Goal: Task Accomplishment & Management: Complete application form

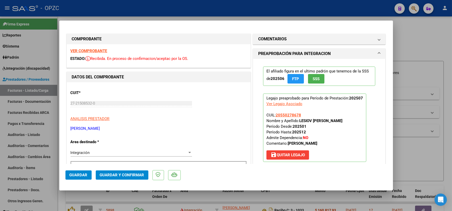
scroll to position [114, 0]
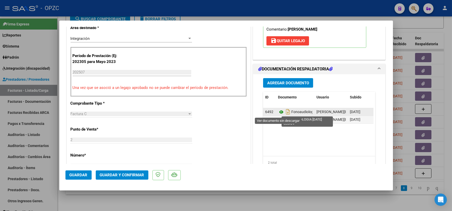
click at [278, 110] on icon at bounding box center [281, 112] width 7 height 6
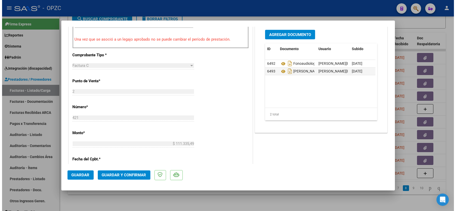
scroll to position [199, 0]
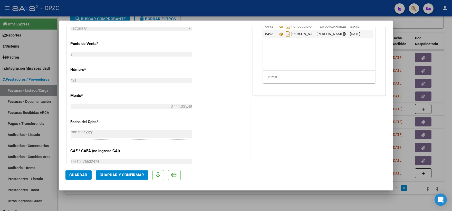
click at [137, 174] on span "Guardar y Confirmar" at bounding box center [122, 174] width 44 height 5
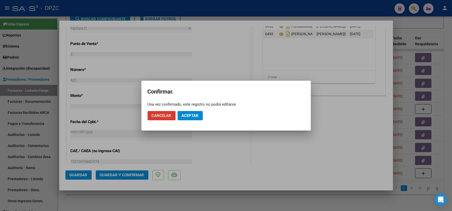
click at [194, 114] on span "Aceptar" at bounding box center [190, 115] width 17 height 5
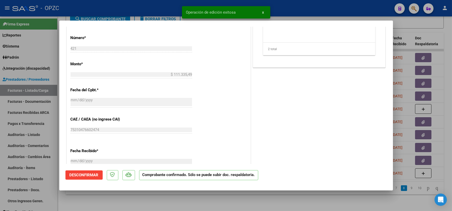
click at [449, 34] on div at bounding box center [226, 105] width 452 height 211
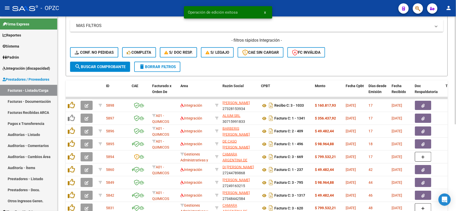
scroll to position [71, 0]
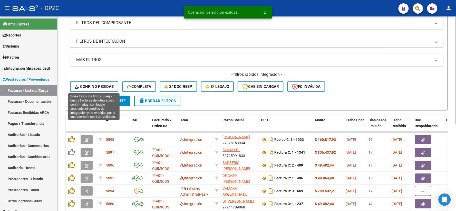
click at [88, 85] on span "Conf. no pedidas" at bounding box center [94, 86] width 39 height 5
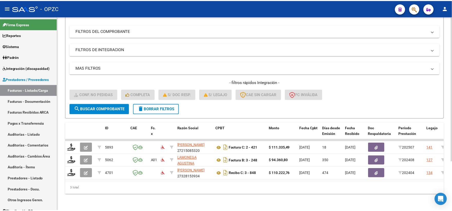
scroll to position [66, 0]
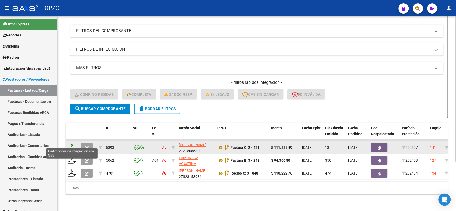
click at [73, 143] on icon at bounding box center [72, 146] width 8 height 7
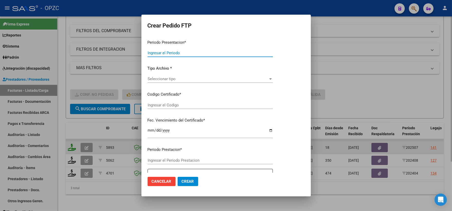
type input "202507"
type input "$ 111.335,49"
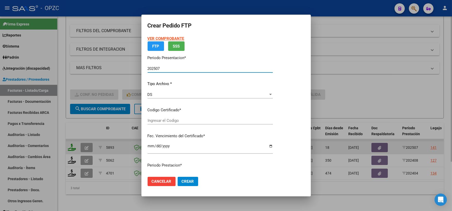
type input "ARG02000550278672023080720280807"
type input "[DATE]"
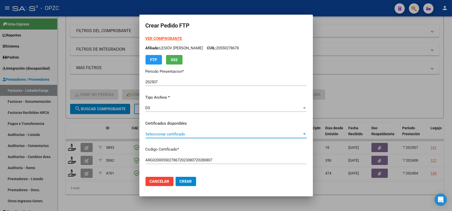
click at [306, 132] on div at bounding box center [304, 134] width 5 height 4
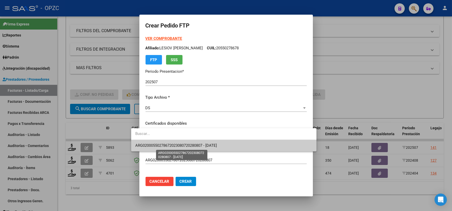
click at [217, 145] on span "ARG02000550278672023080720280807 - [DATE]" at bounding box center [176, 145] width 82 height 5
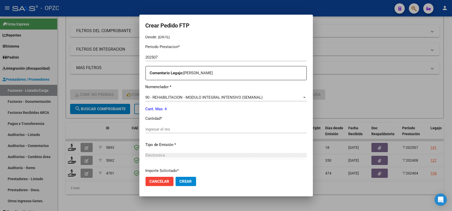
scroll to position [171, 0]
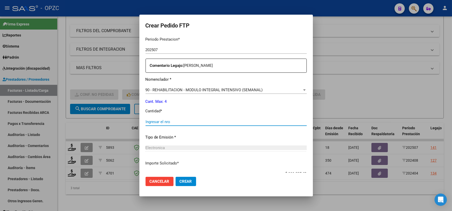
click at [146, 122] on input "Ingresar el nro" at bounding box center [225, 121] width 161 height 5
type input "4"
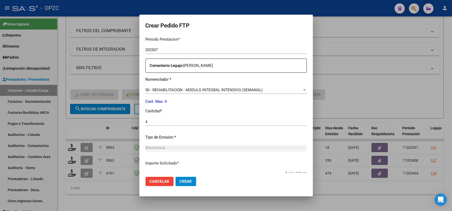
scroll to position [206, 0]
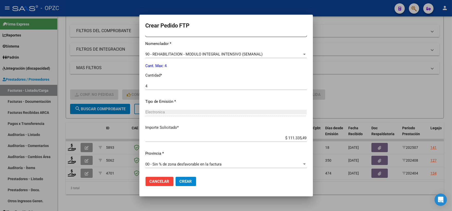
click at [180, 183] on span "Crear" at bounding box center [186, 181] width 12 height 5
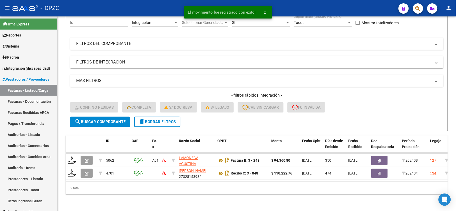
scroll to position [53, 0]
click at [29, 70] on span "Integración (discapacidad)" at bounding box center [26, 68] width 47 height 6
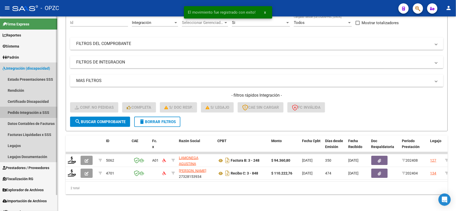
click at [31, 110] on link "Pedido Integración a SSS" at bounding box center [28, 112] width 57 height 11
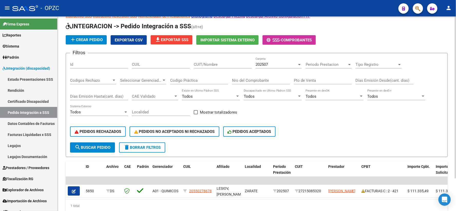
scroll to position [39, 0]
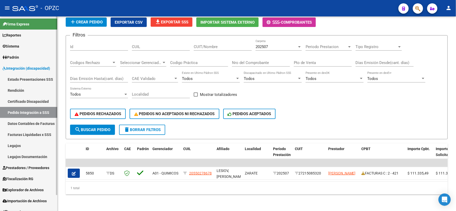
click at [32, 170] on span "Prestadores / Proveedores" at bounding box center [26, 168] width 47 height 6
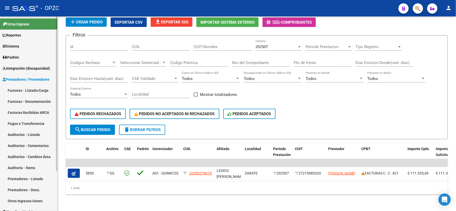
click at [37, 92] on link "Facturas - Listado/Carga" at bounding box center [28, 90] width 57 height 11
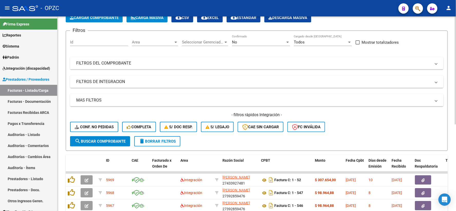
scroll to position [156, 0]
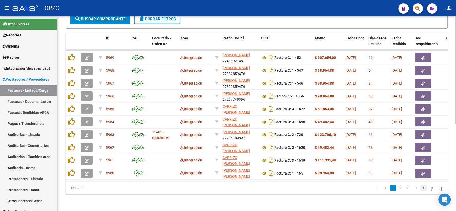
click at [421, 187] on link "5" at bounding box center [424, 188] width 6 height 6
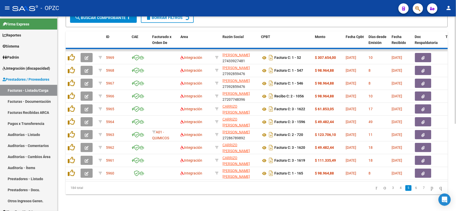
scroll to position [156, 0]
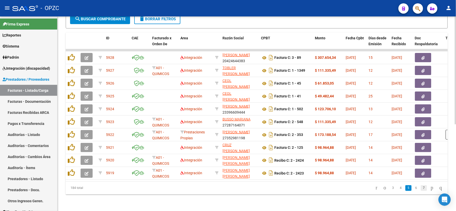
click at [421, 188] on link "7" at bounding box center [424, 188] width 6 height 6
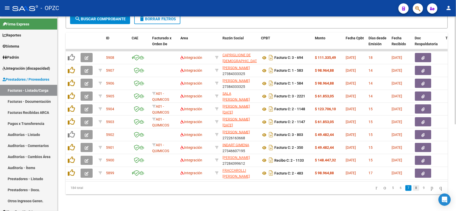
click at [413, 188] on link "8" at bounding box center [416, 188] width 6 height 6
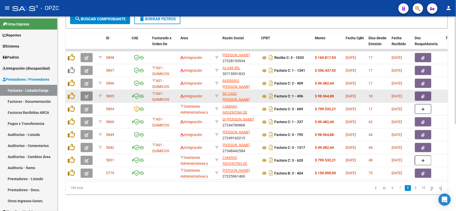
click at [85, 94] on icon "button" at bounding box center [87, 96] width 4 height 4
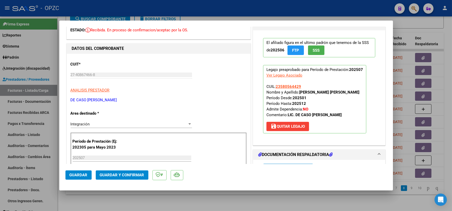
scroll to position [0, 0]
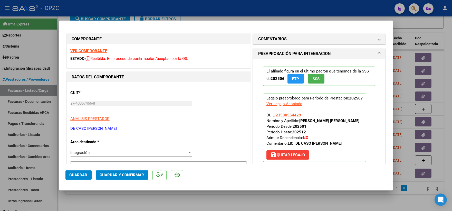
click at [93, 52] on strong "VER COMPROBANTE" at bounding box center [89, 50] width 37 height 5
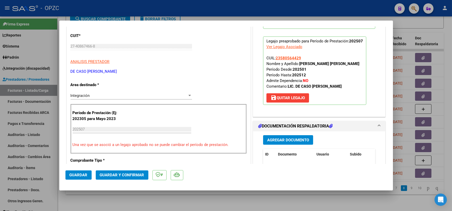
scroll to position [85, 0]
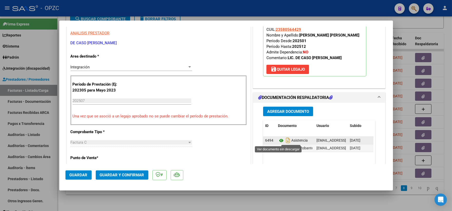
click at [279, 139] on icon at bounding box center [281, 140] width 7 height 6
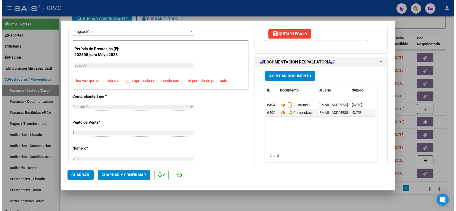
scroll to position [142, 0]
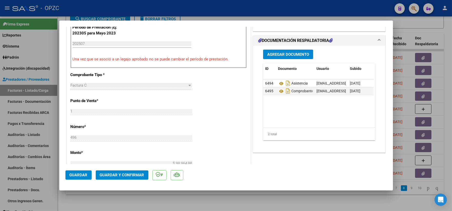
click at [123, 173] on span "Guardar y Confirmar" at bounding box center [122, 174] width 44 height 5
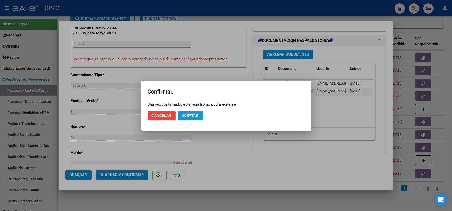
click at [186, 115] on span "Aceptar" at bounding box center [190, 115] width 17 height 5
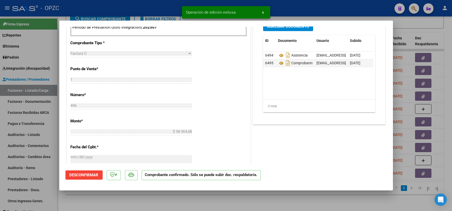
click at [436, 27] on div at bounding box center [226, 105] width 452 height 211
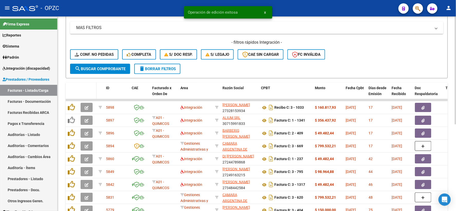
scroll to position [99, 0]
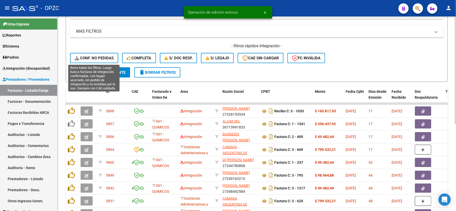
click at [91, 55] on button "Conf. no pedidas" at bounding box center [94, 58] width 48 height 10
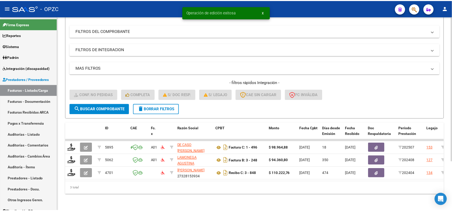
scroll to position [66, 0]
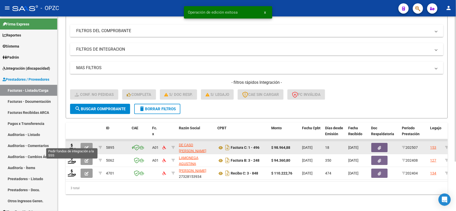
click at [67, 141] on datatable-body-cell at bounding box center [72, 147] width 13 height 13
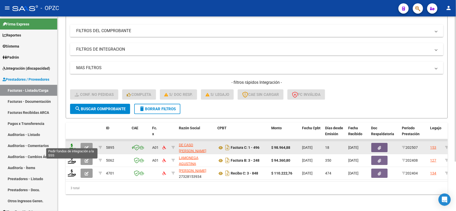
click at [72, 144] on icon at bounding box center [72, 146] width 8 height 7
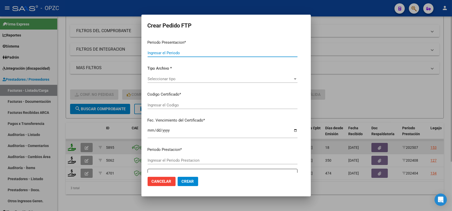
type input "202507"
type input "$ 98.964,88"
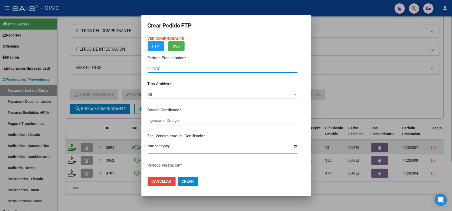
type input "ARG02000580564422023051620280516BS455"
type input "[DATE]"
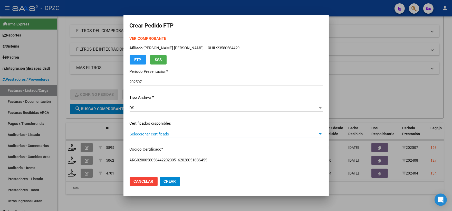
click at [309, 133] on span "Seleccionar certificado" at bounding box center [224, 134] width 188 height 5
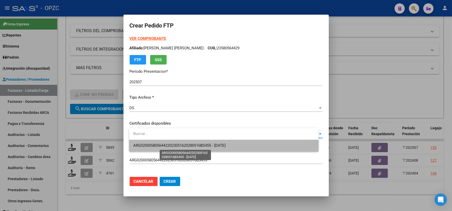
click at [194, 144] on span "ARG02000580564422023051620280516BS455 - [DATE]" at bounding box center [179, 145] width 92 height 5
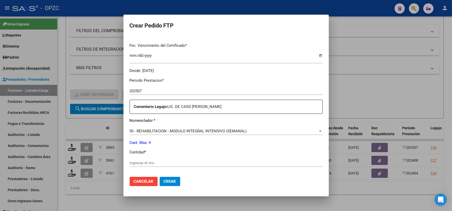
scroll to position [142, 0]
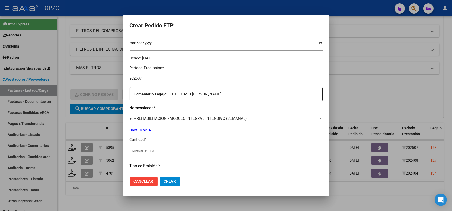
click at [157, 150] on input "Ingresar el nro" at bounding box center [226, 150] width 193 height 5
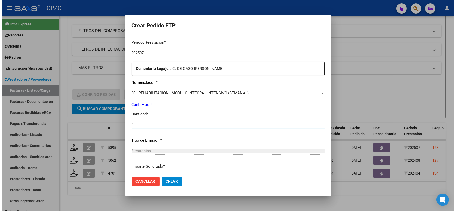
scroll to position [206, 0]
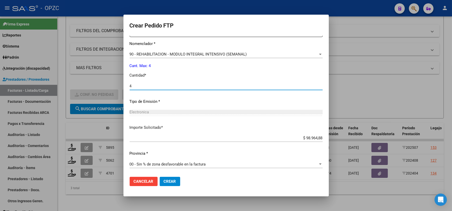
type input "4"
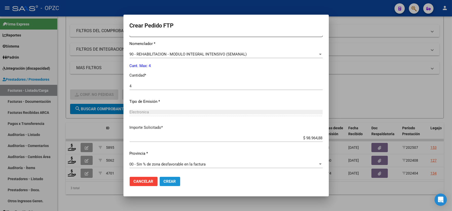
click at [176, 179] on span "Crear" at bounding box center [170, 181] width 12 height 5
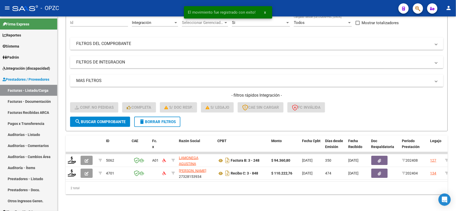
scroll to position [53, 0]
click at [39, 67] on span "Integración (discapacidad)" at bounding box center [26, 68] width 47 height 6
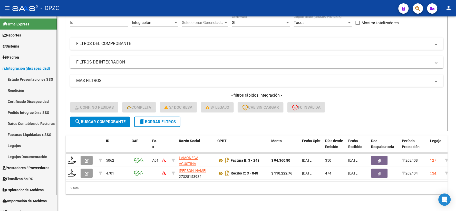
click at [31, 111] on link "Pedido Integración a SSS" at bounding box center [28, 112] width 57 height 11
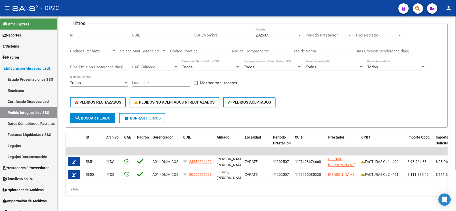
scroll to position [52, 0]
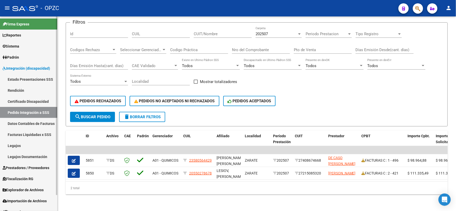
click at [16, 166] on span "Prestadores / Proveedores" at bounding box center [26, 168] width 47 height 6
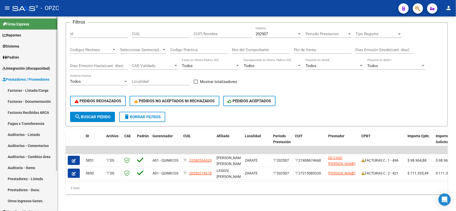
click at [31, 89] on link "Facturas - Listado/Carga" at bounding box center [28, 90] width 57 height 11
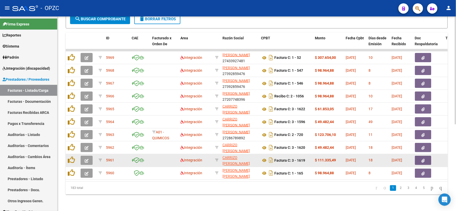
scroll to position [156, 0]
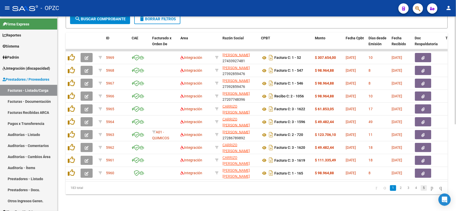
click at [421, 190] on link "5" at bounding box center [424, 188] width 6 height 6
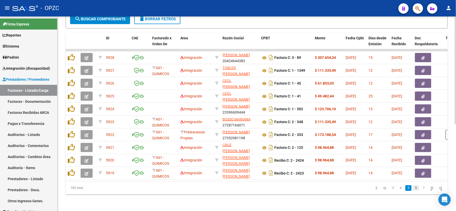
click at [413, 188] on link "6" at bounding box center [416, 188] width 6 height 6
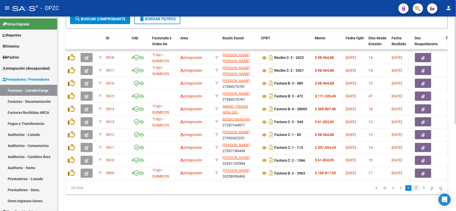
click at [413, 187] on link "7" at bounding box center [416, 188] width 6 height 6
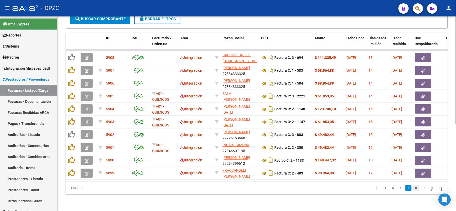
click at [414, 188] on link "8" at bounding box center [416, 188] width 6 height 6
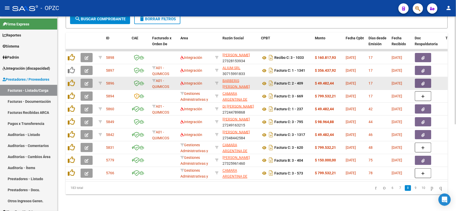
click at [86, 82] on icon "button" at bounding box center [87, 84] width 4 height 4
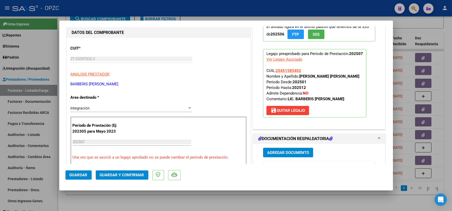
scroll to position [0, 0]
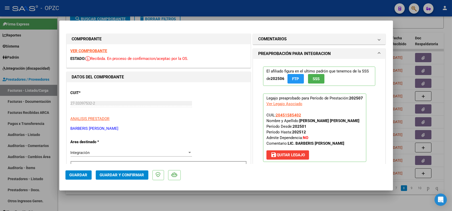
click at [87, 49] on strong "VER COMPROBANTE" at bounding box center [89, 50] width 37 height 5
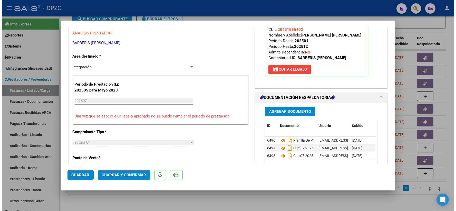
scroll to position [114, 0]
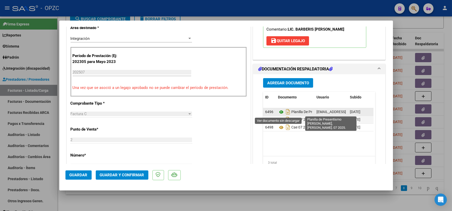
click at [278, 110] on icon at bounding box center [281, 112] width 7 height 6
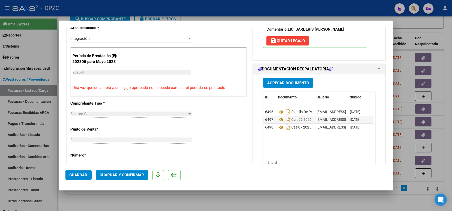
click at [117, 174] on span "Guardar y Confirmar" at bounding box center [122, 174] width 44 height 5
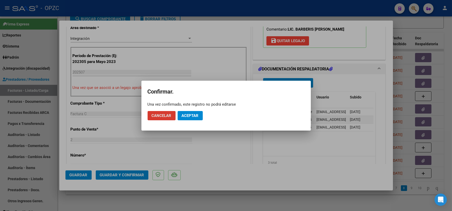
click at [186, 115] on span "Aceptar" at bounding box center [190, 115] width 17 height 5
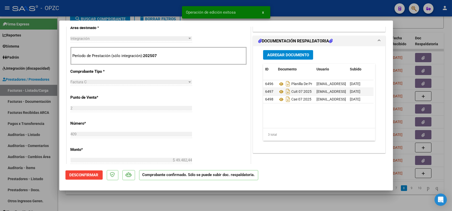
click at [440, 22] on div at bounding box center [226, 105] width 452 height 211
type input "$ 0,00"
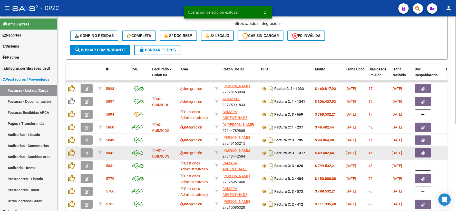
scroll to position [99, 0]
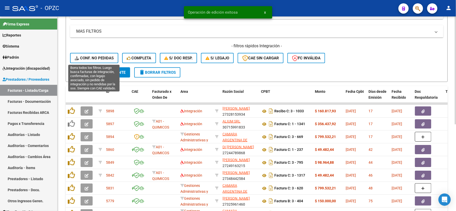
click at [93, 60] on span "Conf. no pedidas" at bounding box center [94, 58] width 39 height 5
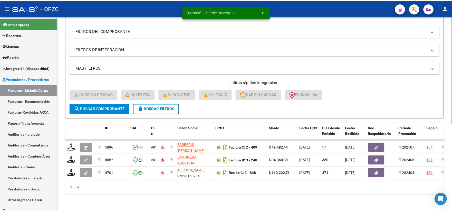
scroll to position [66, 0]
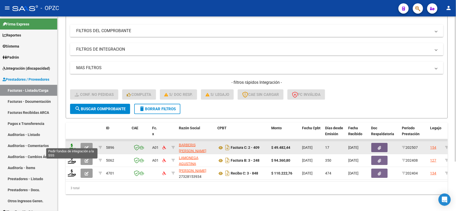
click at [71, 143] on icon at bounding box center [72, 146] width 8 height 7
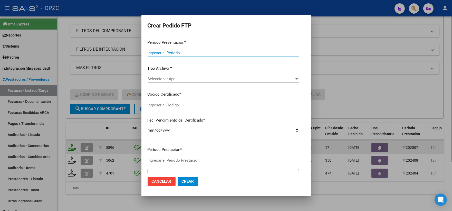
type input "202507"
type input "$ 49.482,44"
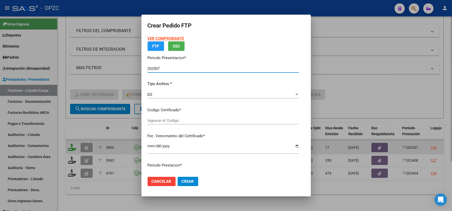
type input "ARG02000451585402015112320201123BS455"
type input "[DATE]"
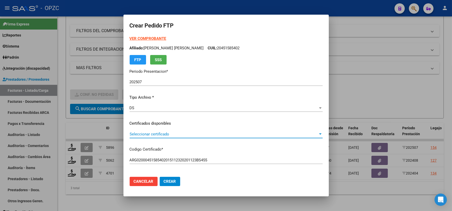
click at [318, 132] on div at bounding box center [320, 134] width 5 height 4
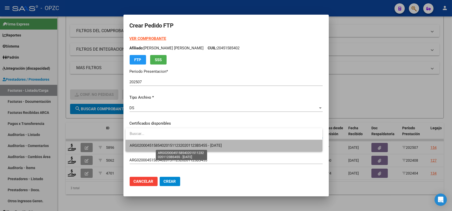
click at [215, 143] on span "ARG02000451585402015112320201123BS455 - [DATE]" at bounding box center [176, 145] width 92 height 5
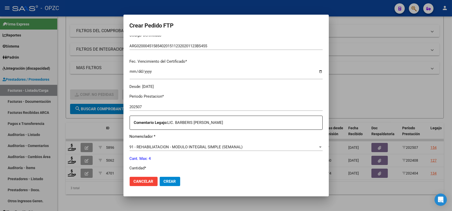
scroll to position [142, 0]
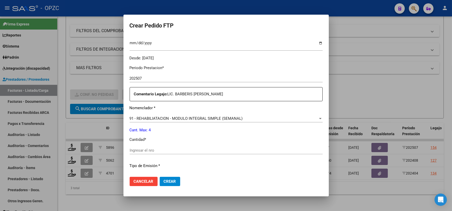
click at [140, 151] on input "Ingresar el nro" at bounding box center [226, 150] width 193 height 5
type input "4"
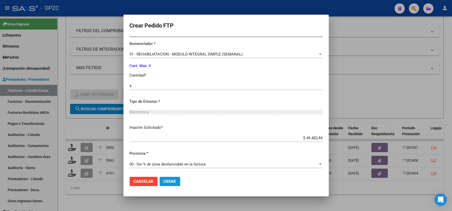
click at [175, 181] on span "Crear" at bounding box center [170, 181] width 12 height 5
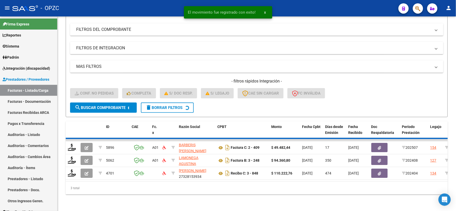
scroll to position [53, 0]
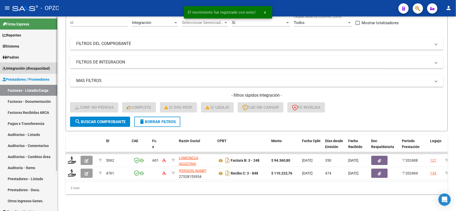
click at [26, 67] on span "Integración (discapacidad)" at bounding box center [26, 68] width 47 height 6
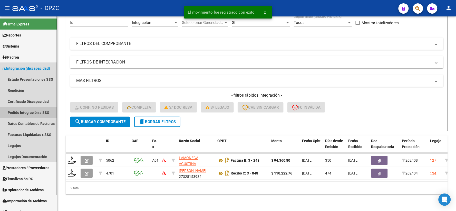
click at [29, 110] on link "Pedido Integración a SSS" at bounding box center [28, 112] width 57 height 11
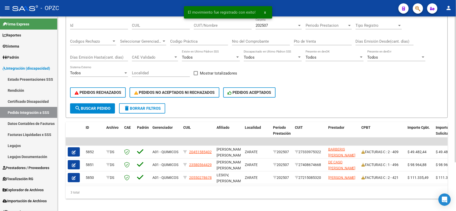
scroll to position [64, 0]
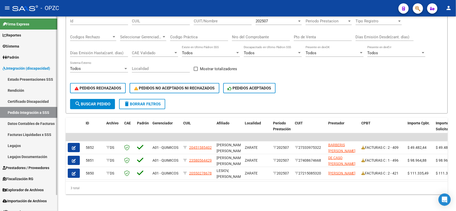
click at [28, 165] on span "Prestadores / Proveedores" at bounding box center [26, 168] width 47 height 6
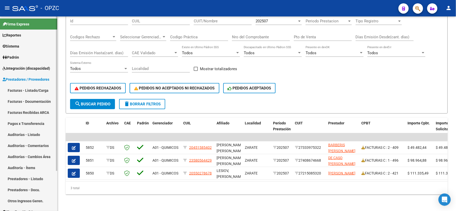
click at [38, 90] on link "Facturas - Listado/Carga" at bounding box center [28, 90] width 57 height 11
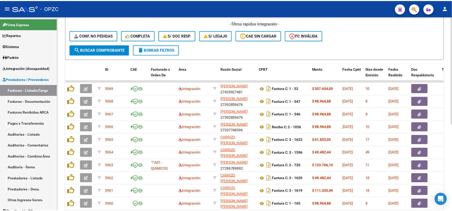
scroll to position [142, 0]
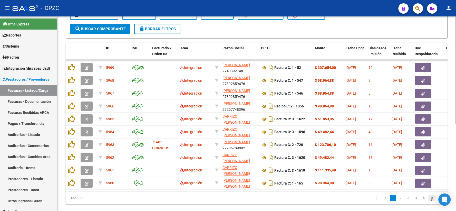
click at [431, 201] on icon "go to next page" at bounding box center [432, 197] width 4 height 6
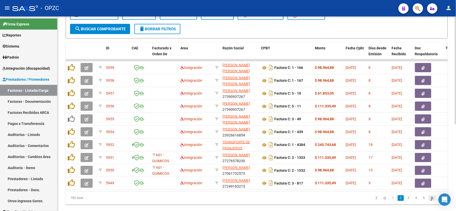
click at [430, 201] on icon "go to next page" at bounding box center [432, 197] width 4 height 6
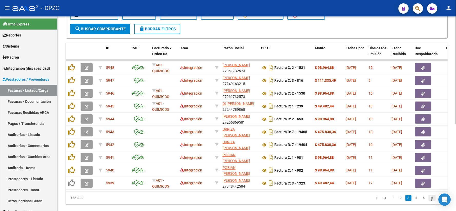
click at [430, 201] on icon "go to next page" at bounding box center [432, 197] width 4 height 6
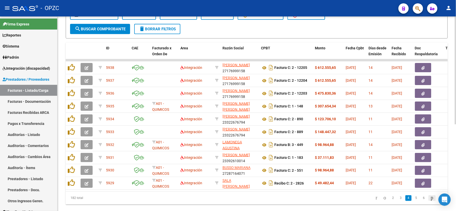
click at [430, 200] on icon "go to next page" at bounding box center [432, 197] width 4 height 6
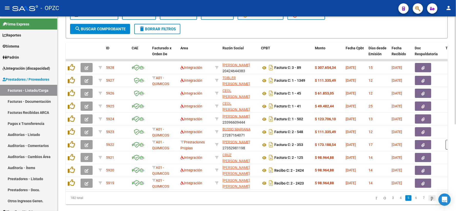
click at [430, 201] on icon "go to next page" at bounding box center [432, 197] width 4 height 6
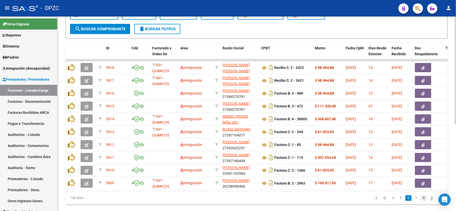
click at [421, 201] on link "8" at bounding box center [424, 198] width 6 height 6
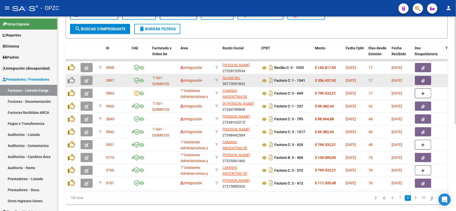
click at [85, 81] on icon "button" at bounding box center [87, 81] width 4 height 4
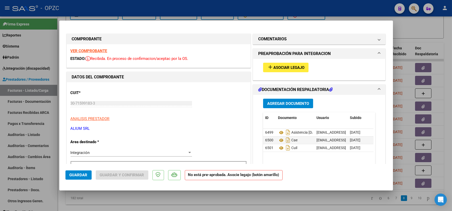
click at [278, 66] on span "Asociar Legajo" at bounding box center [288, 67] width 31 height 5
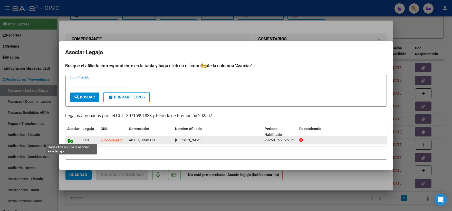
click at [70, 141] on icon at bounding box center [70, 140] width 6 height 6
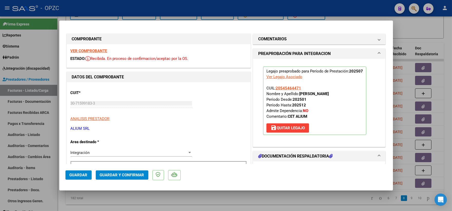
click at [84, 175] on span "Guardar" at bounding box center [79, 174] width 18 height 5
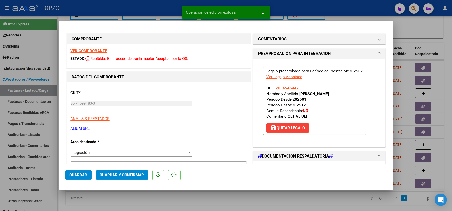
click at [435, 29] on div at bounding box center [226, 105] width 452 height 211
type input "$ 0,00"
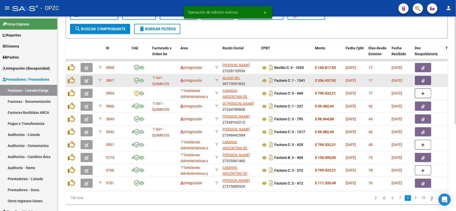
click at [85, 79] on icon "button" at bounding box center [87, 81] width 4 height 4
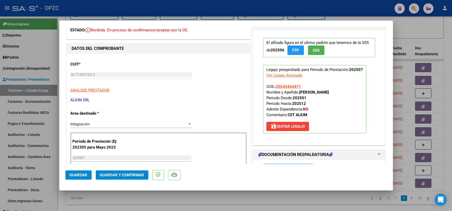
scroll to position [0, 0]
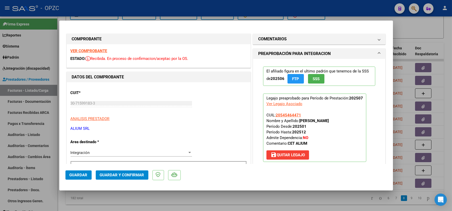
click at [94, 50] on strong "VER COMPROBANTE" at bounding box center [89, 50] width 37 height 5
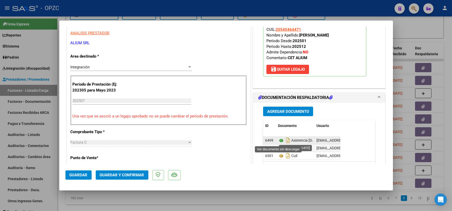
click at [279, 140] on icon at bounding box center [281, 140] width 7 height 6
click at [123, 174] on span "Guardar y Confirmar" at bounding box center [122, 174] width 44 height 5
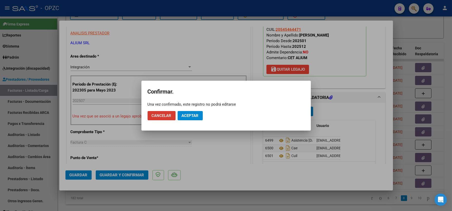
click at [193, 111] on button "Aceptar" at bounding box center [189, 115] width 25 height 9
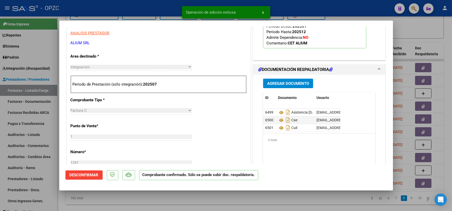
click at [415, 31] on div at bounding box center [226, 105] width 452 height 211
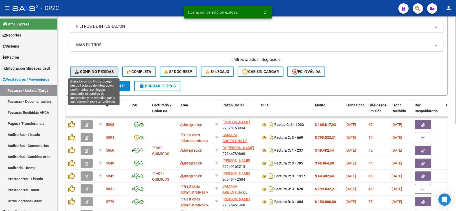
click at [91, 68] on button "Conf. no pedidas" at bounding box center [94, 71] width 48 height 10
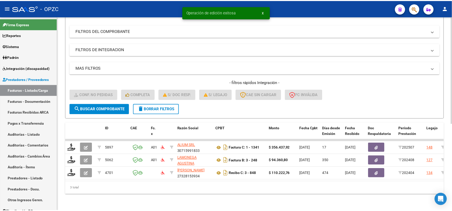
scroll to position [66, 0]
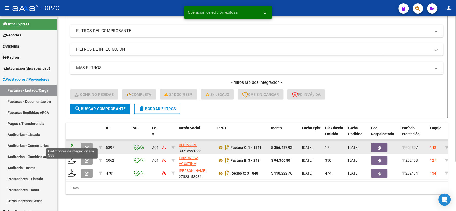
click at [71, 143] on icon at bounding box center [72, 146] width 8 height 7
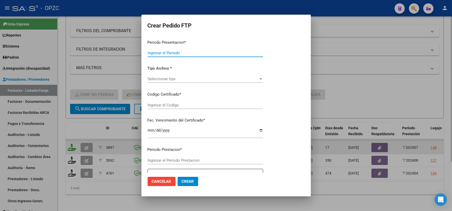
type input "202507"
type input "$ 356.437,92"
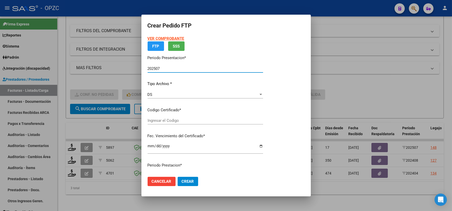
type input "ARG02000545464472022101720271017ERI307"
type input "[DATE]"
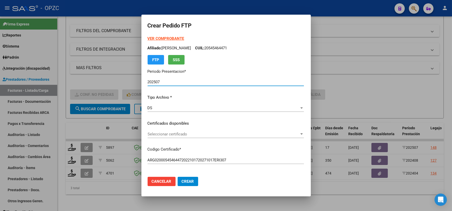
click at [301, 133] on div at bounding box center [301, 133] width 3 height 1
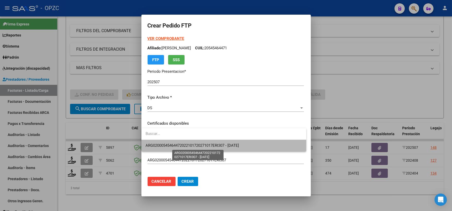
click at [233, 144] on span "ARG02000545464472022101720271017ERI307 - [DATE]" at bounding box center [191, 145] width 93 height 5
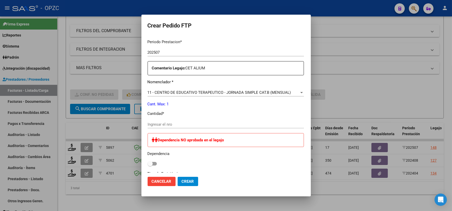
scroll to position [171, 0]
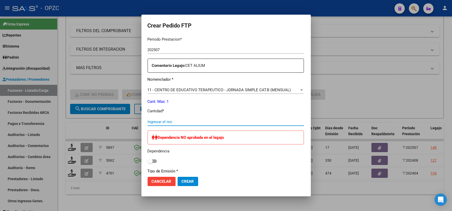
click at [180, 123] on input "Ingresar el nro" at bounding box center [225, 121] width 156 height 5
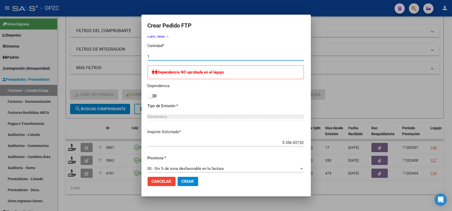
scroll to position [240, 0]
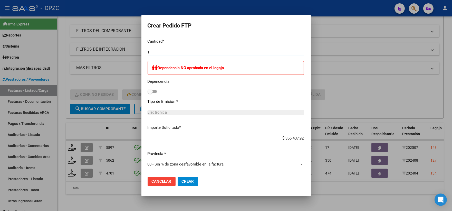
type input "1"
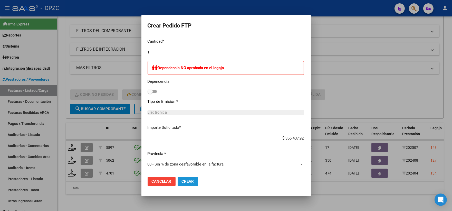
click at [187, 181] on span "Crear" at bounding box center [188, 181] width 12 height 5
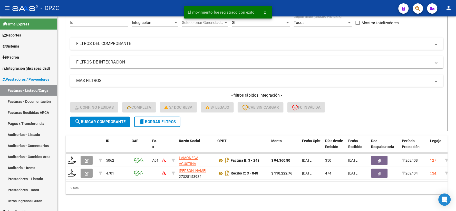
scroll to position [53, 0]
click at [29, 78] on span "Prestadores / Proveedores" at bounding box center [26, 79] width 47 height 6
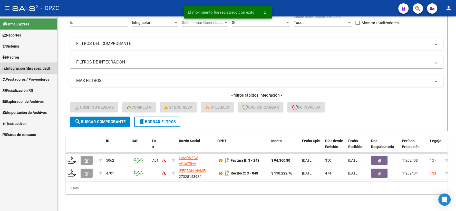
click at [32, 63] on link "Integración (discapacidad)" at bounding box center [28, 68] width 57 height 11
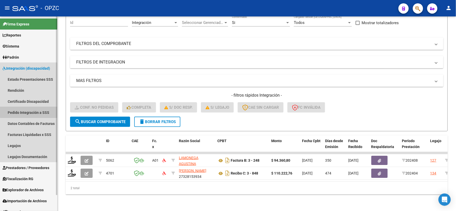
click at [30, 110] on link "Pedido Integración a SSS" at bounding box center [28, 112] width 57 height 11
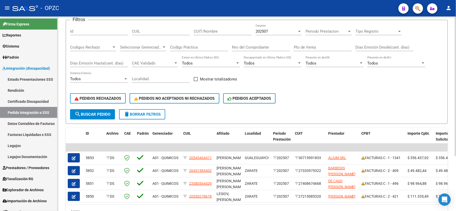
scroll to position [57, 0]
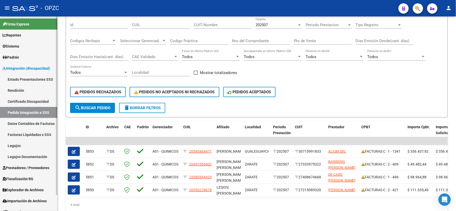
click at [30, 170] on span "Prestadores / Proveedores" at bounding box center [26, 168] width 47 height 6
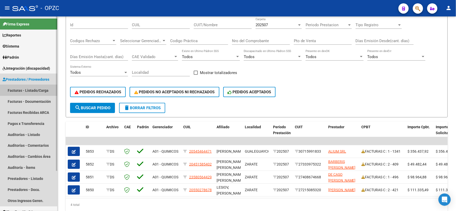
click at [37, 90] on link "Facturas - Listado/Carga" at bounding box center [28, 90] width 57 height 11
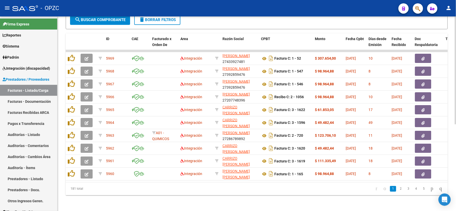
scroll to position [156, 0]
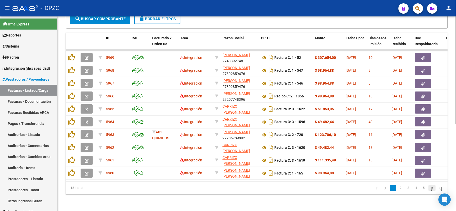
click at [431, 189] on icon "go to next page" at bounding box center [432, 187] width 4 height 6
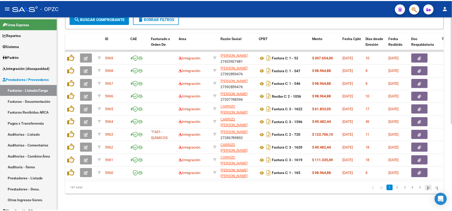
scroll to position [156, 0]
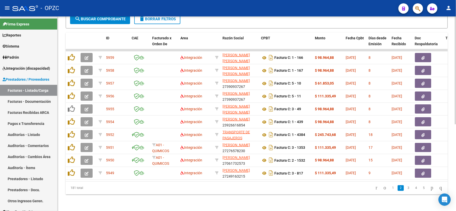
click at [430, 189] on icon "go to next page" at bounding box center [432, 187] width 4 height 6
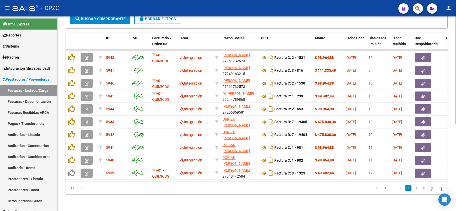
click at [430, 189] on icon "go to next page" at bounding box center [432, 187] width 4 height 6
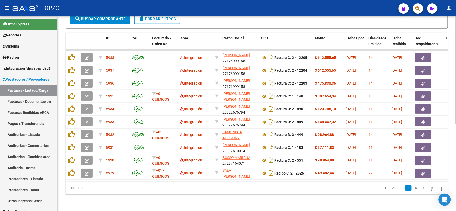
click at [430, 189] on icon "go to next page" at bounding box center [432, 187] width 4 height 6
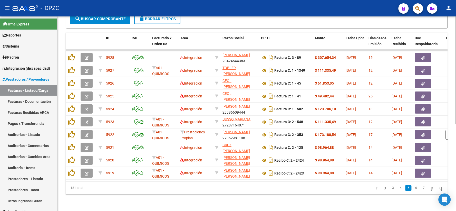
click at [430, 189] on icon "go to next page" at bounding box center [432, 187] width 4 height 6
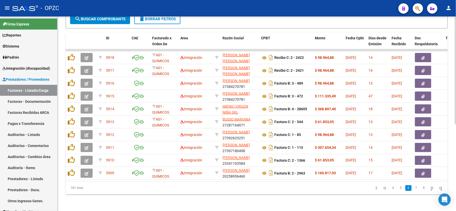
click at [430, 189] on icon "go to next page" at bounding box center [432, 187] width 4 height 6
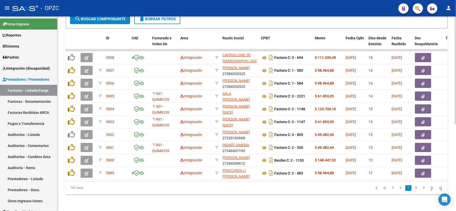
click at [430, 189] on icon "go to next page" at bounding box center [432, 187] width 4 height 6
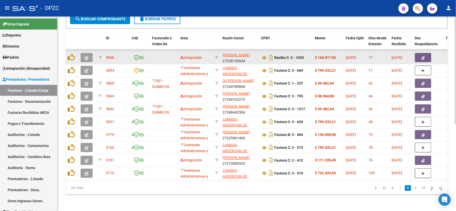
click at [85, 56] on icon "button" at bounding box center [87, 58] width 4 height 4
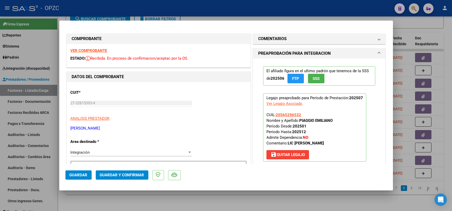
scroll to position [0, 0]
click at [90, 53] on strong "VER COMPROBANTE" at bounding box center [89, 50] width 37 height 5
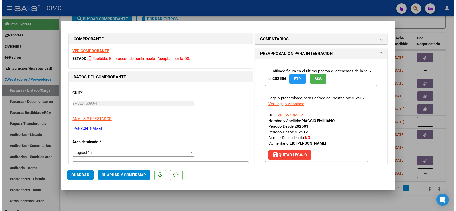
scroll to position [85, 0]
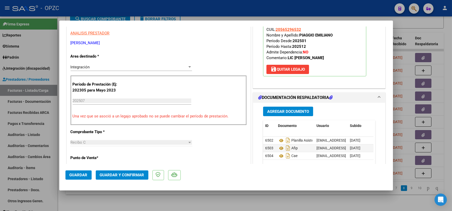
click at [135, 175] on span "Guardar y Confirmar" at bounding box center [122, 174] width 44 height 5
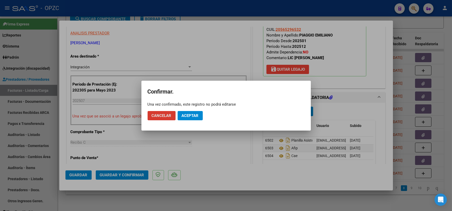
click at [189, 113] on span "Aceptar" at bounding box center [190, 115] width 17 height 5
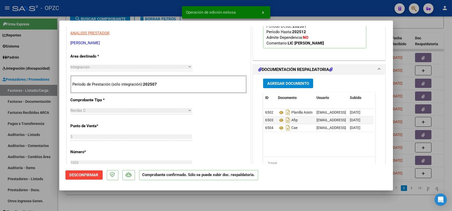
click at [435, 24] on div at bounding box center [226, 105] width 452 height 211
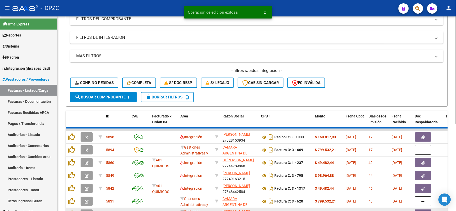
scroll to position [71, 0]
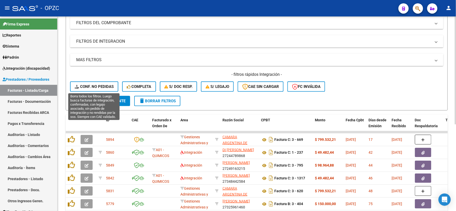
click at [94, 85] on span "Conf. no pedidas" at bounding box center [94, 86] width 39 height 5
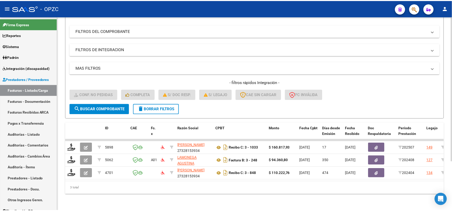
scroll to position [66, 0]
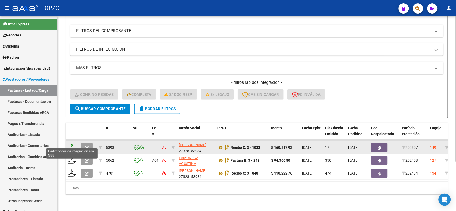
click at [72, 143] on icon at bounding box center [72, 146] width 8 height 7
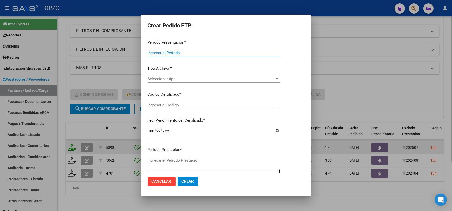
type input "202507"
type input "$ 160.817,93"
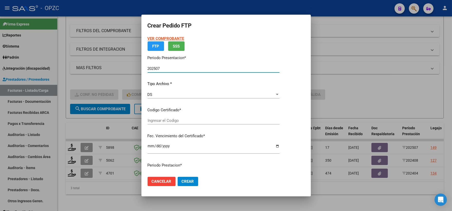
type input "arg02000565296532022112320271123"
type input "[DATE]"
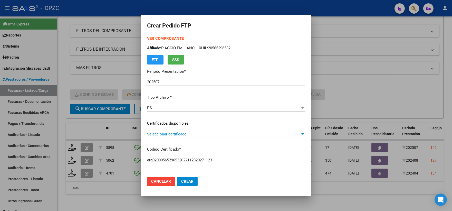
click at [304, 133] on div at bounding box center [302, 133] width 3 height 1
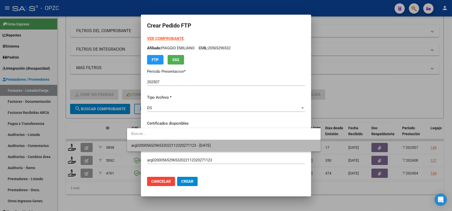
click at [233, 147] on span "arg02000565296532022112320271123 - [DATE]" at bounding box center [223, 146] width 185 height 12
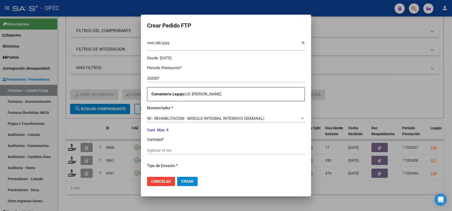
scroll to position [171, 0]
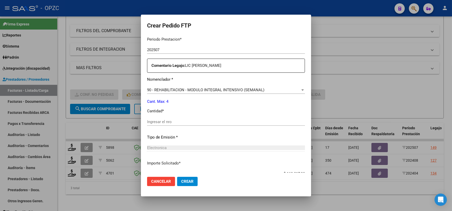
click at [156, 120] on input "Ingresar el nro" at bounding box center [226, 121] width 158 height 5
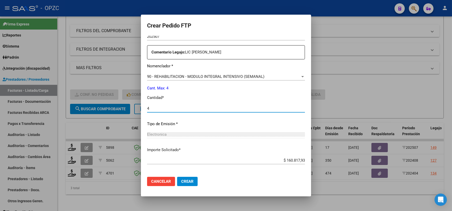
scroll to position [206, 0]
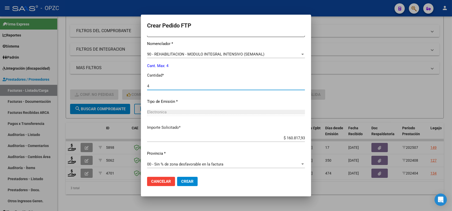
type input "4"
click at [181, 181] on span "Crear" at bounding box center [187, 181] width 12 height 5
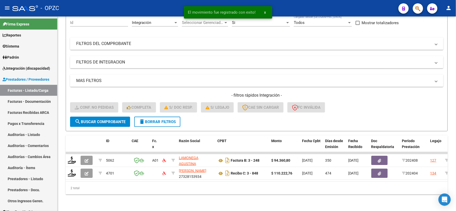
scroll to position [53, 0]
click at [36, 66] on span "Integración (discapacidad)" at bounding box center [26, 68] width 47 height 6
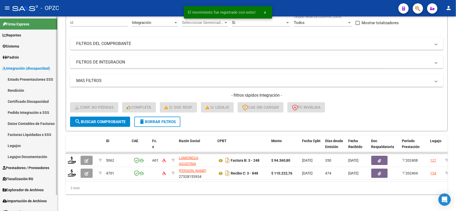
click at [25, 110] on link "Pedido Integración a SSS" at bounding box center [28, 112] width 57 height 11
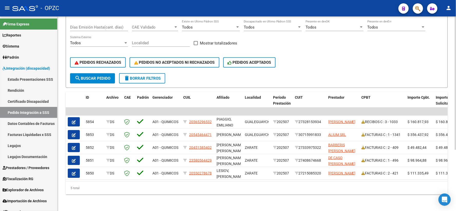
scroll to position [89, 0]
click at [30, 166] on span "Prestadores / Proveedores" at bounding box center [26, 168] width 47 height 6
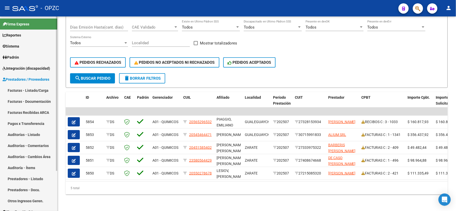
click at [38, 91] on link "Facturas - Listado/Carga" at bounding box center [28, 90] width 57 height 11
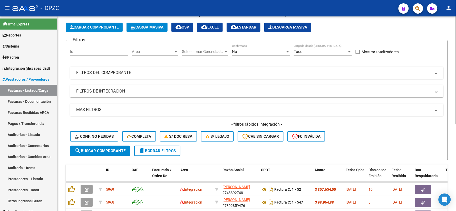
scroll to position [156, 0]
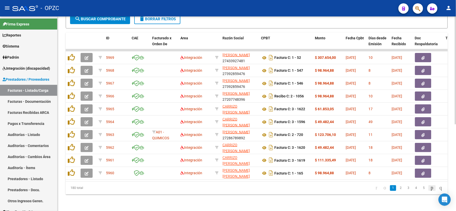
click at [431, 188] on icon "go to next page" at bounding box center [432, 187] width 4 height 6
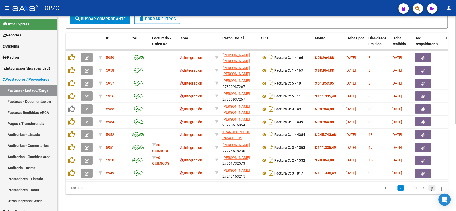
click at [430, 189] on icon "go to next page" at bounding box center [432, 187] width 4 height 6
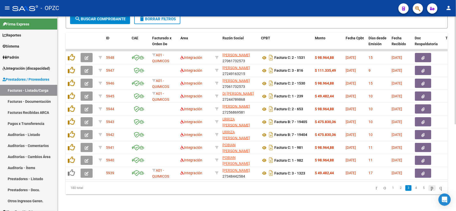
click at [430, 187] on icon "go to next page" at bounding box center [432, 187] width 4 height 6
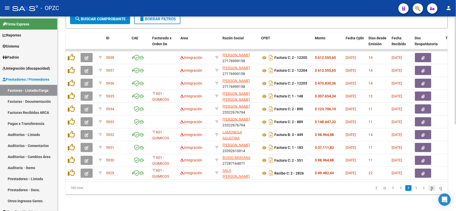
click at [430, 189] on icon "go to next page" at bounding box center [432, 187] width 4 height 6
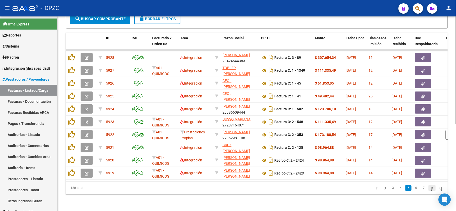
click at [430, 189] on icon "go to next page" at bounding box center [432, 187] width 4 height 6
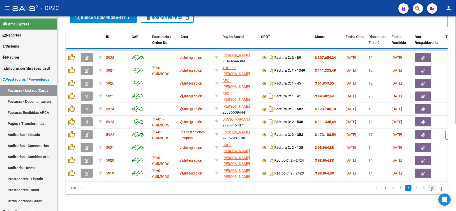
click at [427, 189] on div "180 total 4 5 6 7 8" at bounding box center [257, 187] width 382 height 13
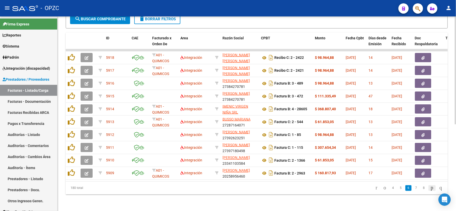
click at [430, 188] on icon "go to next page" at bounding box center [432, 187] width 4 height 6
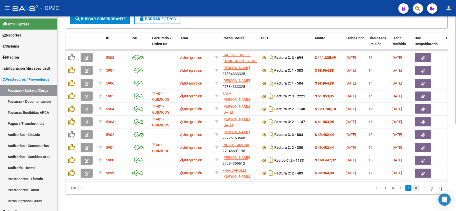
click at [413, 188] on link "8" at bounding box center [416, 188] width 6 height 6
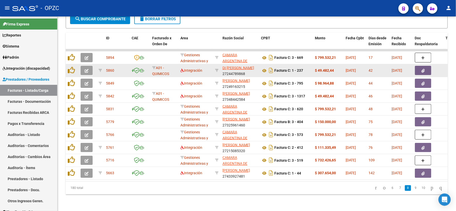
click at [91, 67] on button "button" at bounding box center [87, 70] width 12 height 9
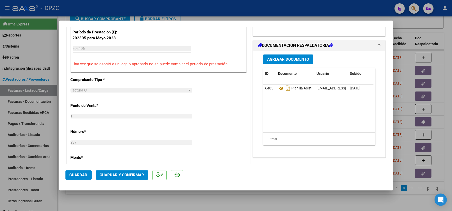
scroll to position [142, 0]
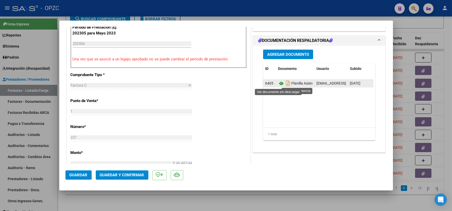
click at [278, 82] on icon at bounding box center [281, 83] width 7 height 6
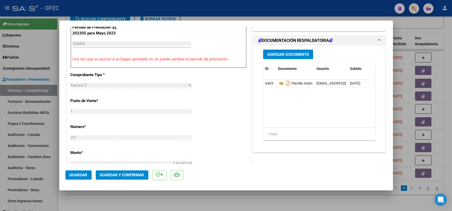
click at [446, 33] on div at bounding box center [226, 105] width 452 height 211
type input "$ 0,00"
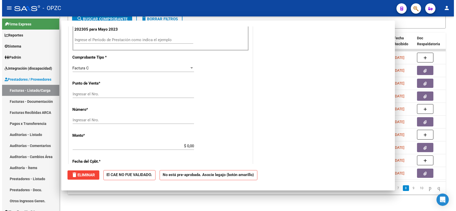
scroll to position [138, 0]
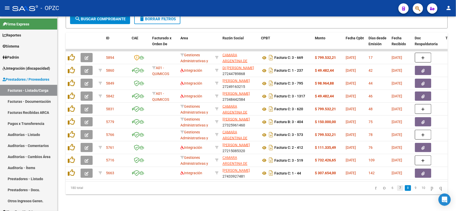
click at [397, 188] on link "7" at bounding box center [400, 188] width 6 height 6
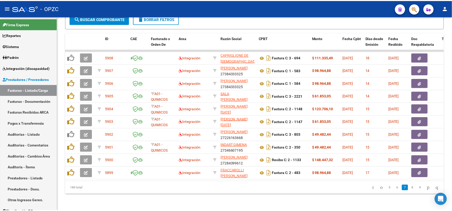
scroll to position [156, 0]
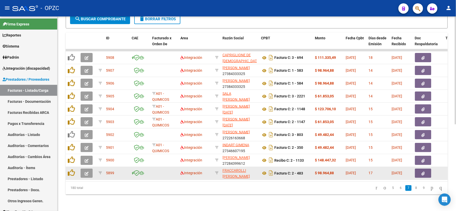
click at [85, 171] on icon "button" at bounding box center [87, 173] width 4 height 4
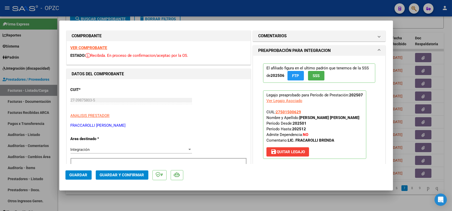
scroll to position [0, 0]
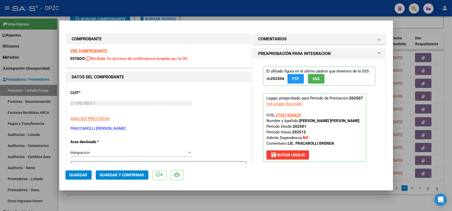
click at [103, 49] on strong "VER COMPROBANTE" at bounding box center [89, 50] width 37 height 5
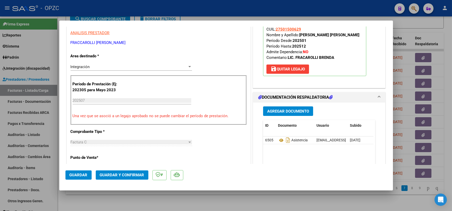
scroll to position [114, 0]
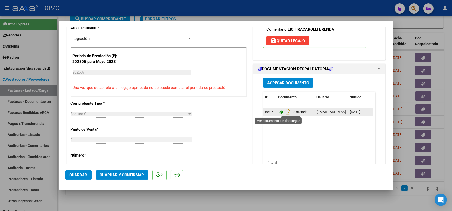
click at [279, 112] on icon at bounding box center [281, 112] width 7 height 6
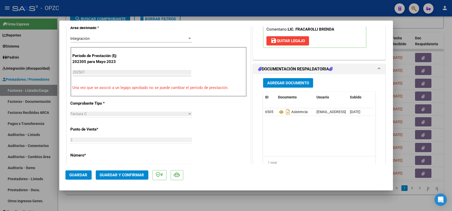
click at [130, 176] on span "Guardar y Confirmar" at bounding box center [122, 174] width 44 height 5
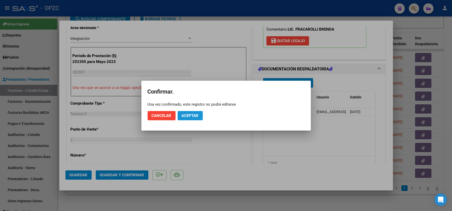
click at [199, 114] on button "Aceptar" at bounding box center [189, 115] width 25 height 9
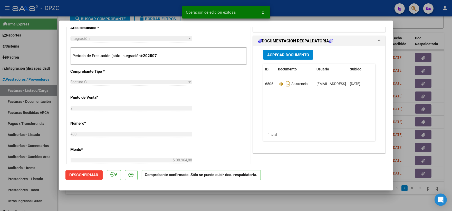
click at [441, 24] on div at bounding box center [226, 105] width 452 height 211
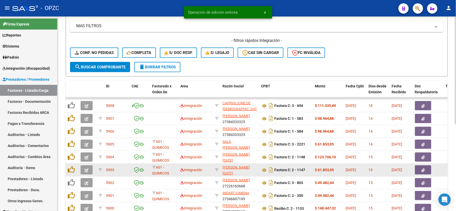
scroll to position [99, 0]
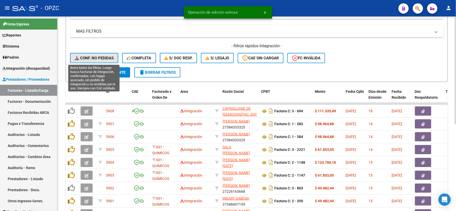
click at [98, 55] on button "Conf. no pedidas" at bounding box center [94, 58] width 48 height 10
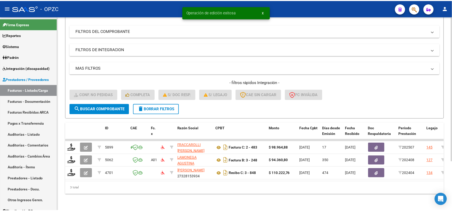
scroll to position [66, 0]
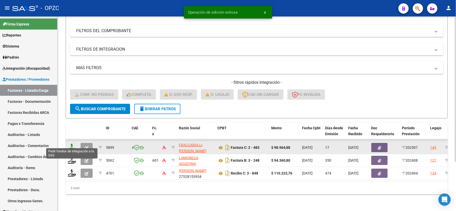
click at [74, 144] on icon at bounding box center [72, 146] width 8 height 7
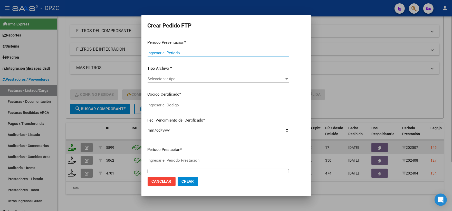
type input "202507"
type input "$ 98.964,88"
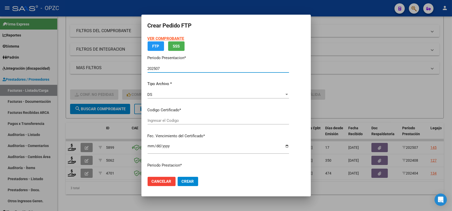
type input "arg01000501500622024092620290926BUE455"
type input "[DATE]"
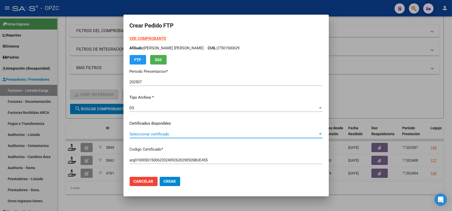
click at [318, 135] on div at bounding box center [320, 134] width 5 height 4
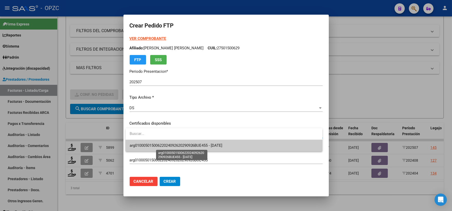
click at [222, 145] on span "arg01000501500622024092620290926BUE455 - [DATE]" at bounding box center [176, 145] width 93 height 5
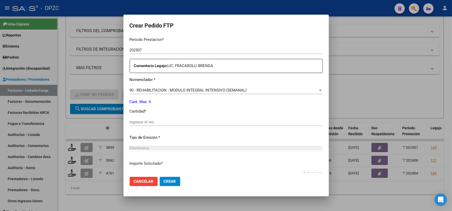
scroll to position [171, 0]
click at [158, 121] on input "Ingresar el nro" at bounding box center [226, 121] width 193 height 5
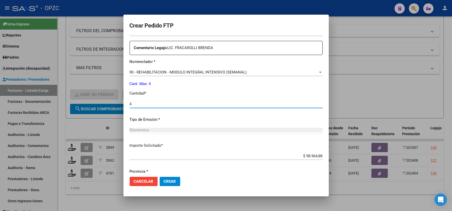
scroll to position [206, 0]
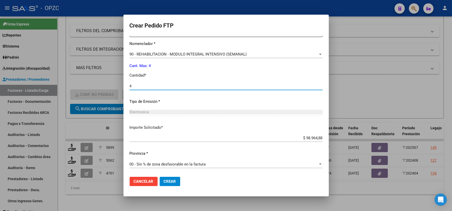
type input "4"
click at [169, 181] on span "Crear" at bounding box center [170, 181] width 12 height 5
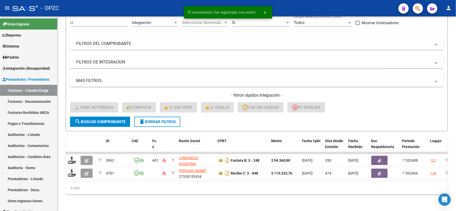
scroll to position [53, 0]
click at [41, 70] on span "Integración (discapacidad)" at bounding box center [26, 68] width 47 height 6
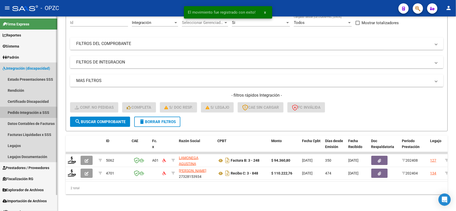
click at [29, 110] on link "Pedido Integración a SSS" at bounding box center [28, 112] width 57 height 11
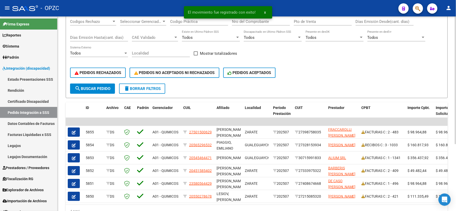
scroll to position [85, 0]
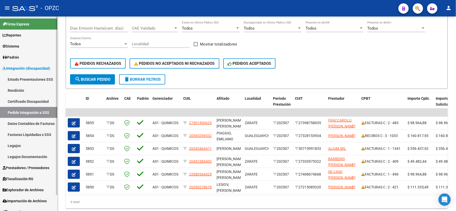
click at [17, 167] on span "Prestadores / Proveedores" at bounding box center [26, 168] width 47 height 6
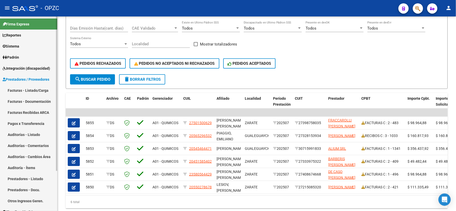
click at [39, 91] on link "Facturas - Listado/Carga" at bounding box center [28, 90] width 57 height 11
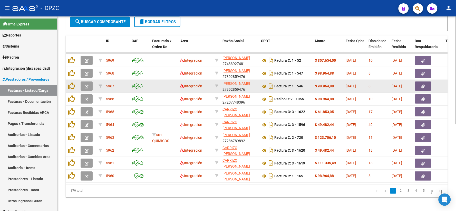
scroll to position [156, 0]
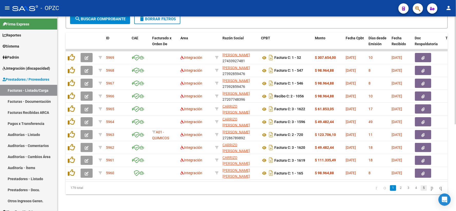
click at [421, 189] on link "5" at bounding box center [424, 188] width 6 height 6
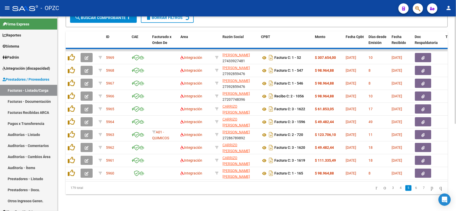
scroll to position [156, 0]
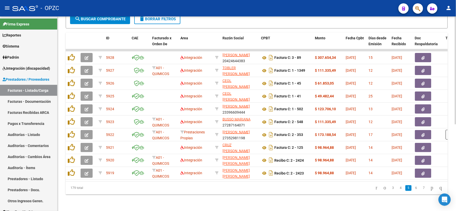
click at [421, 189] on link "7" at bounding box center [424, 188] width 6 height 6
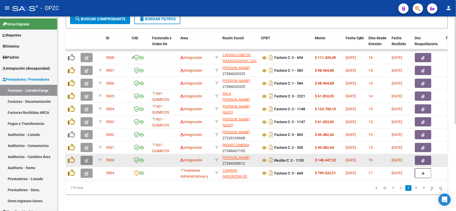
click at [85, 158] on icon "button" at bounding box center [87, 160] width 4 height 4
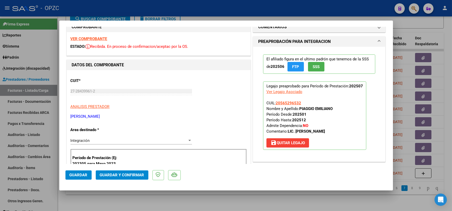
scroll to position [0, 0]
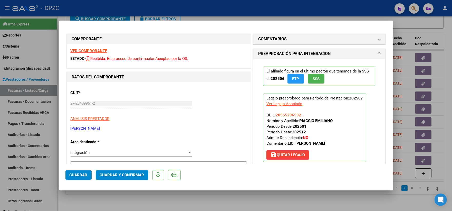
click at [99, 51] on strong "VER COMPROBANTE" at bounding box center [89, 50] width 37 height 5
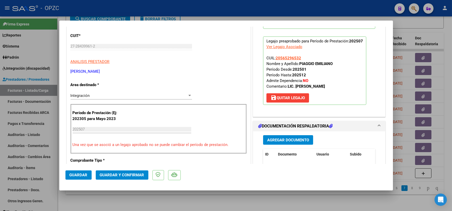
scroll to position [85, 0]
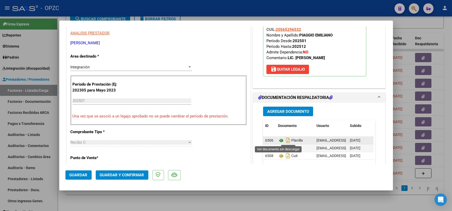
click at [278, 140] on icon at bounding box center [281, 140] width 7 height 6
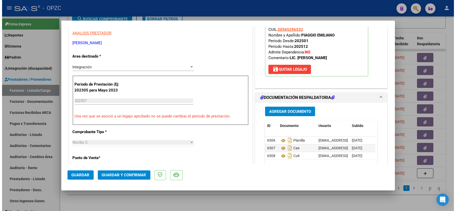
scroll to position [0, 0]
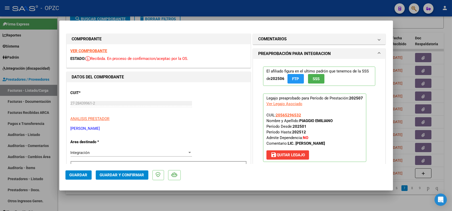
click at [98, 51] on strong "VER COMPROBANTE" at bounding box center [89, 50] width 37 height 5
click at [124, 173] on span "Guardar y Confirmar" at bounding box center [122, 174] width 44 height 5
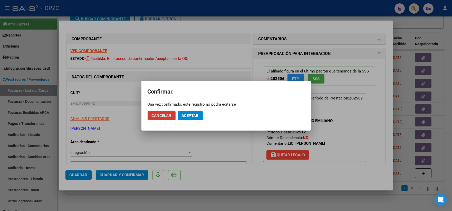
click at [190, 113] on span "Aceptar" at bounding box center [190, 115] width 17 height 5
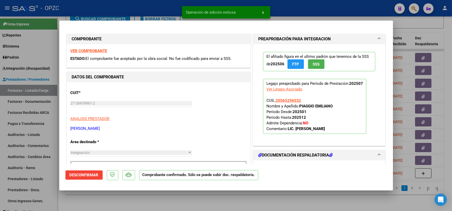
click at [444, 26] on div at bounding box center [226, 105] width 452 height 211
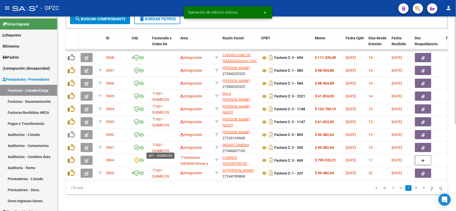
scroll to position [71, 0]
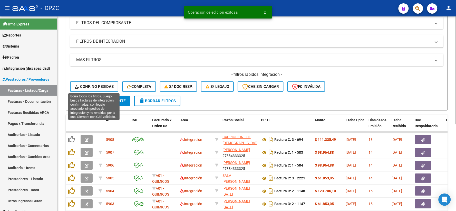
click at [91, 84] on span "Conf. no pedidas" at bounding box center [94, 86] width 39 height 5
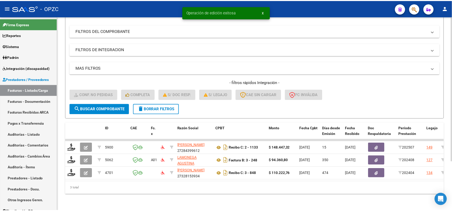
scroll to position [66, 0]
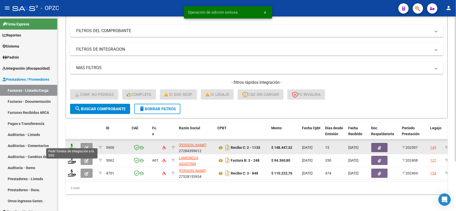
click at [72, 143] on icon at bounding box center [72, 146] width 8 height 7
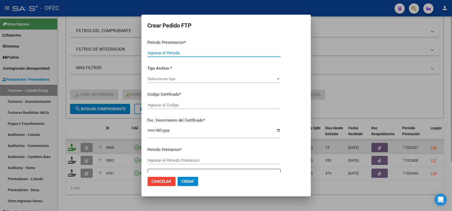
type input "202507"
type input "$ 148.447,32"
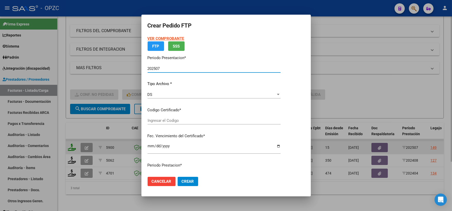
type input "arg02000565296532022112320271123"
type input "[DATE]"
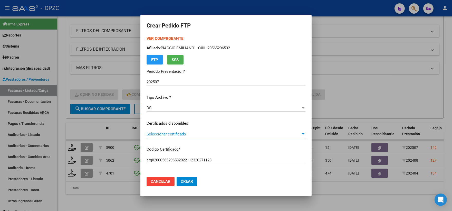
click at [305, 133] on div at bounding box center [303, 134] width 5 height 4
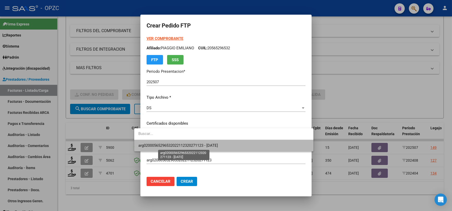
click at [218, 145] on span "arg02000565296532022112320271123 - [DATE]" at bounding box center [178, 145] width 80 height 5
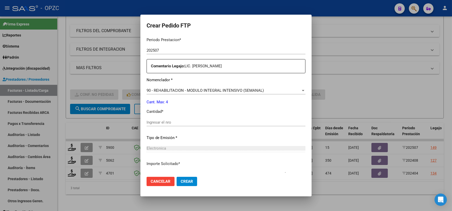
scroll to position [171, 0]
click at [182, 118] on div "Ingresar el nro" at bounding box center [225, 122] width 159 height 8
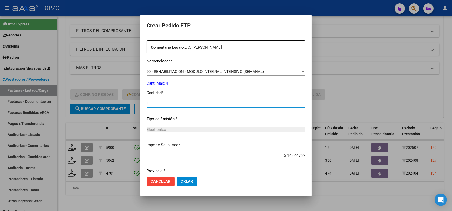
scroll to position [206, 0]
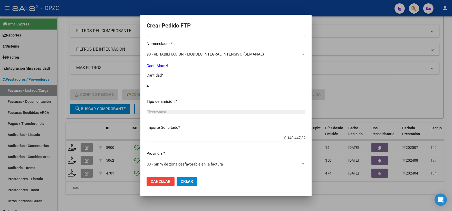
type input "4"
click at [181, 181] on span "Crear" at bounding box center [187, 181] width 12 height 5
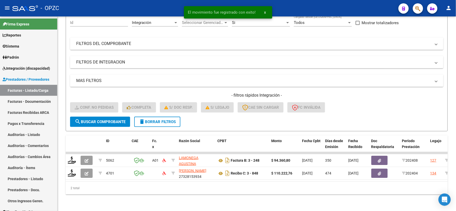
scroll to position [53, 0]
click at [30, 66] on span "Integración (discapacidad)" at bounding box center [26, 68] width 47 height 6
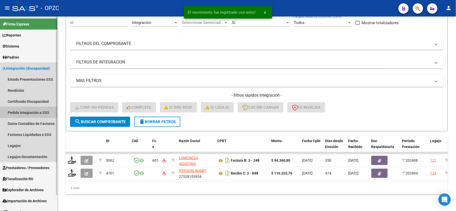
click at [38, 112] on link "Pedido Integración a SSS" at bounding box center [28, 112] width 57 height 11
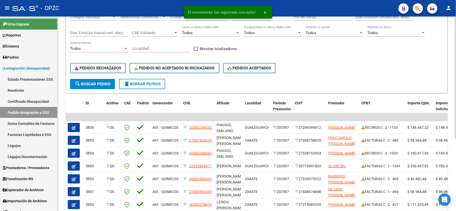
scroll to position [85, 0]
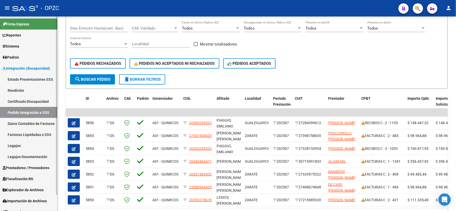
click at [28, 167] on span "Prestadores / Proveedores" at bounding box center [26, 168] width 47 height 6
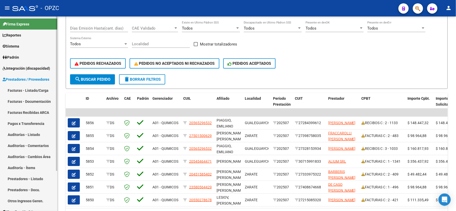
click at [29, 89] on link "Facturas - Listado/Carga" at bounding box center [28, 90] width 57 height 11
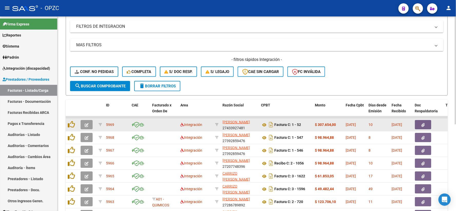
scroll to position [156, 0]
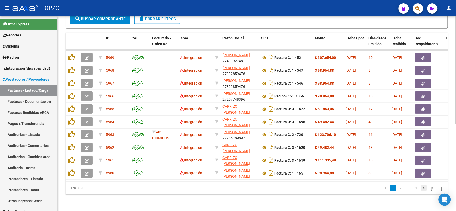
click at [421, 187] on link "5" at bounding box center [424, 188] width 6 height 6
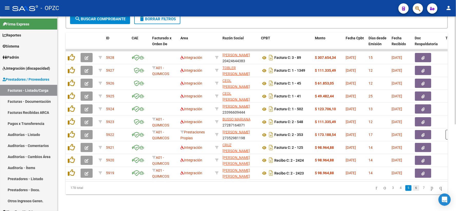
click at [413, 190] on link "6" at bounding box center [416, 188] width 6 height 6
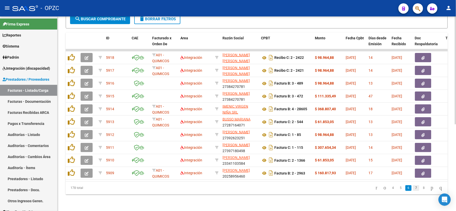
click at [413, 189] on link "7" at bounding box center [416, 188] width 6 height 6
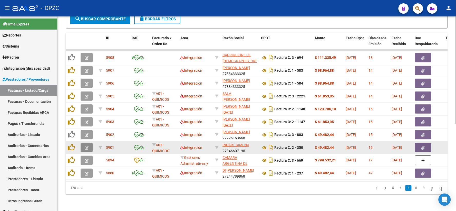
click at [89, 144] on button "button" at bounding box center [87, 147] width 12 height 9
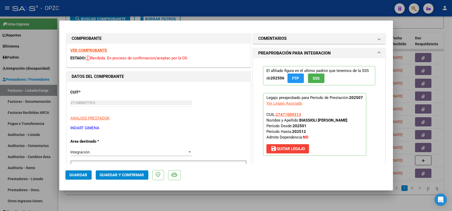
scroll to position [0, 0]
click at [92, 49] on strong "VER COMPROBANTE" at bounding box center [89, 50] width 37 height 5
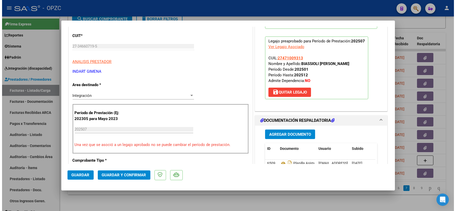
scroll to position [85, 0]
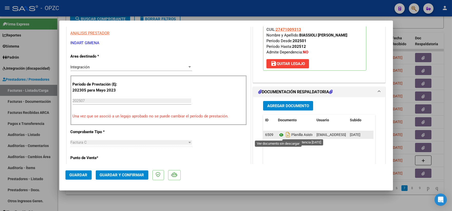
click at [280, 136] on icon at bounding box center [281, 135] width 7 height 6
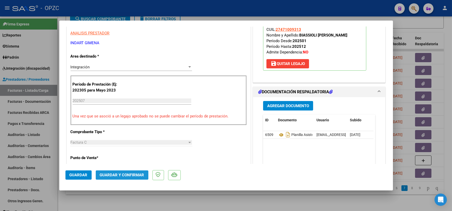
click at [128, 175] on span "Guardar y Confirmar" at bounding box center [122, 174] width 44 height 5
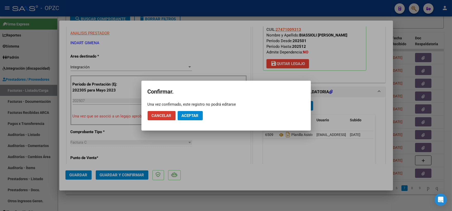
click at [191, 115] on span "Aceptar" at bounding box center [190, 115] width 17 height 5
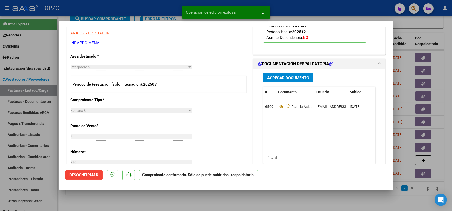
click at [444, 24] on div at bounding box center [226, 105] width 452 height 211
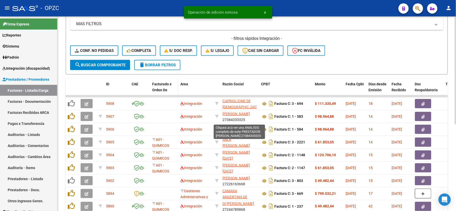
scroll to position [99, 0]
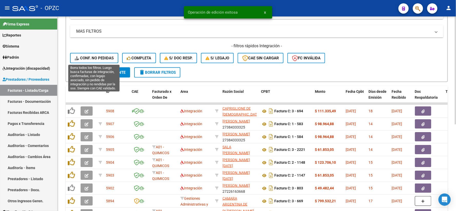
click at [97, 59] on span "Conf. no pedidas" at bounding box center [94, 58] width 39 height 5
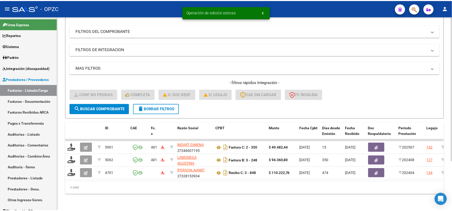
scroll to position [66, 0]
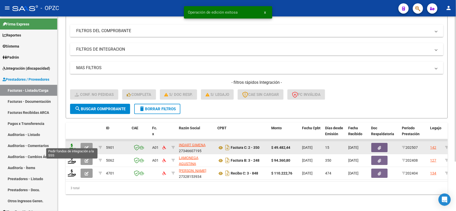
click at [71, 143] on icon at bounding box center [72, 146] width 8 height 7
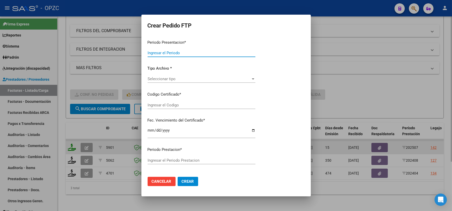
type input "202507"
type input "$ 49.482,44"
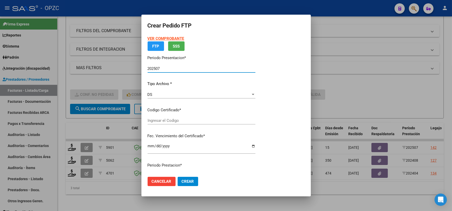
type input "ARG01000471009312023032320280323BS455"
type input "[DATE]"
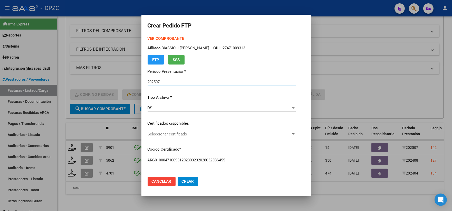
click at [294, 133] on div at bounding box center [293, 133] width 3 height 1
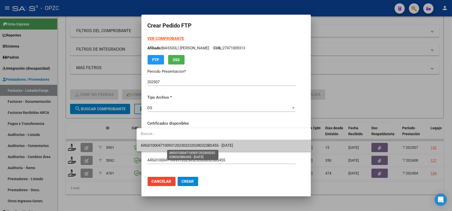
click at [225, 144] on span "ARG01000471009312023032320280323BS455 - [DATE]" at bounding box center [187, 145] width 92 height 5
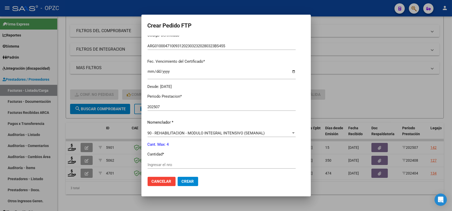
scroll to position [142, 0]
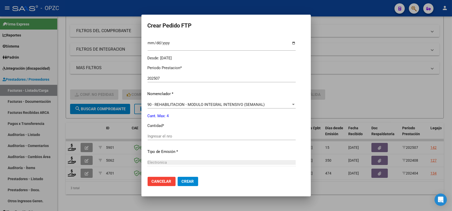
click at [151, 136] on input "Ingresar el nro" at bounding box center [221, 136] width 148 height 5
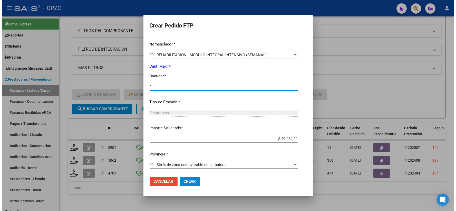
scroll to position [193, 0]
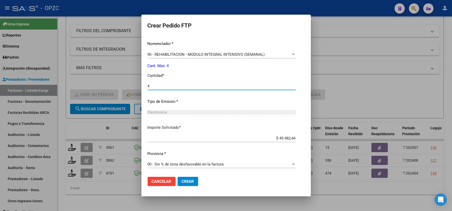
type input "4"
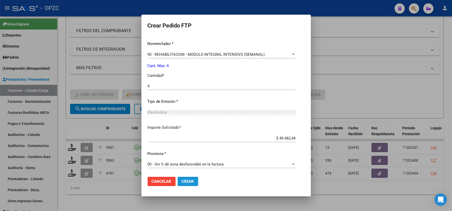
click at [183, 182] on span "Crear" at bounding box center [188, 181] width 12 height 5
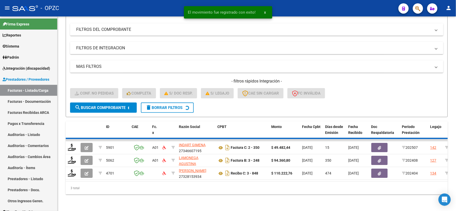
scroll to position [53, 0]
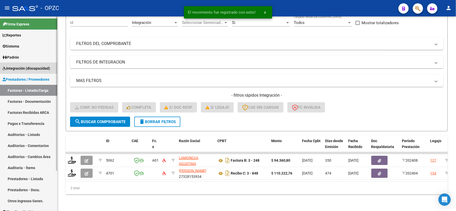
click at [35, 70] on span "Integración (discapacidad)" at bounding box center [26, 68] width 47 height 6
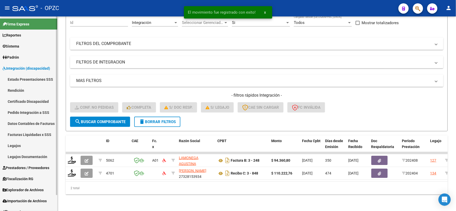
click at [35, 110] on link "Pedido Integración a SSS" at bounding box center [28, 112] width 57 height 11
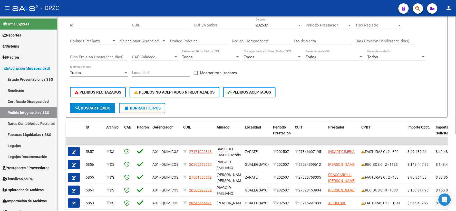
scroll to position [57, 0]
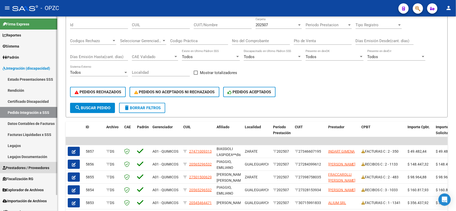
click at [26, 167] on span "Prestadores / Proveedores" at bounding box center [26, 168] width 47 height 6
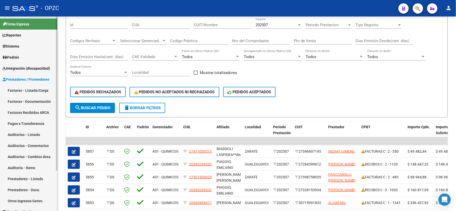
click at [36, 89] on link "Facturas - Listado/Carga" at bounding box center [28, 90] width 57 height 11
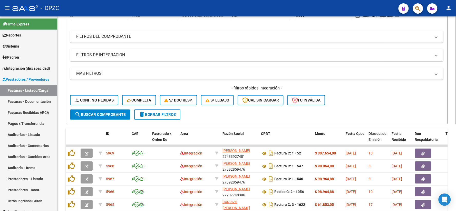
scroll to position [156, 0]
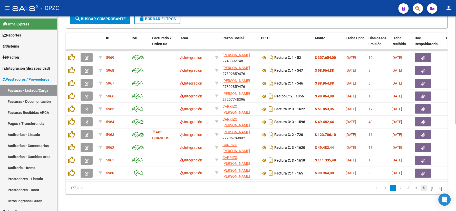
click at [421, 189] on link "5" at bounding box center [424, 188] width 6 height 6
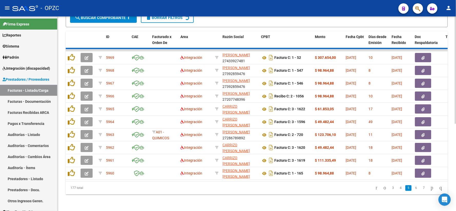
scroll to position [156, 0]
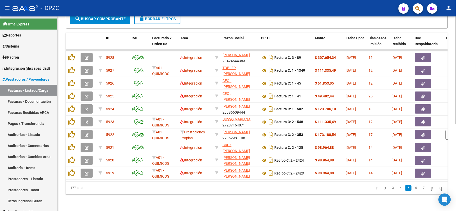
click at [428, 189] on li at bounding box center [432, 187] width 9 height 9
click at [421, 188] on link "7" at bounding box center [424, 188] width 6 height 6
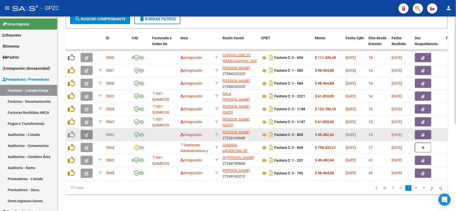
click at [87, 133] on icon "button" at bounding box center [87, 135] width 4 height 4
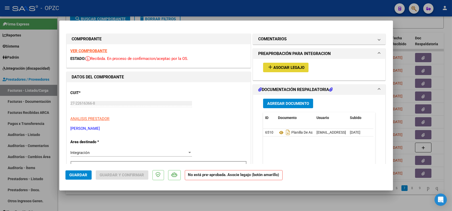
click at [283, 67] on span "Asociar Legajo" at bounding box center [288, 67] width 31 height 5
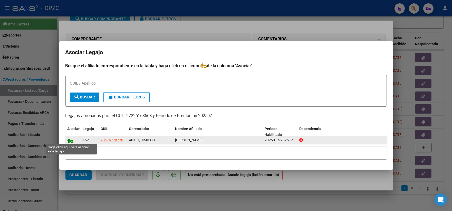
click at [68, 140] on icon at bounding box center [70, 140] width 6 height 6
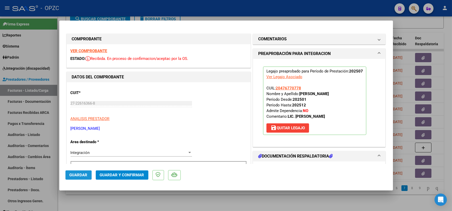
click at [69, 175] on button "Guardar" at bounding box center [78, 174] width 26 height 9
click at [85, 173] on span "Guardar" at bounding box center [79, 174] width 18 height 5
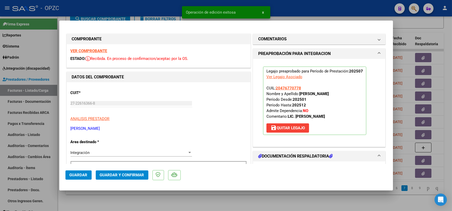
click at [439, 24] on div at bounding box center [226, 105] width 452 height 211
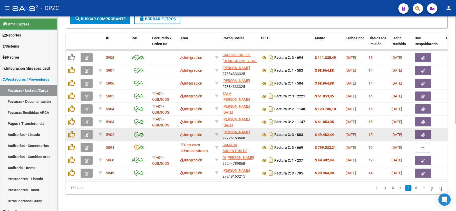
click at [87, 133] on icon "button" at bounding box center [87, 135] width 4 height 4
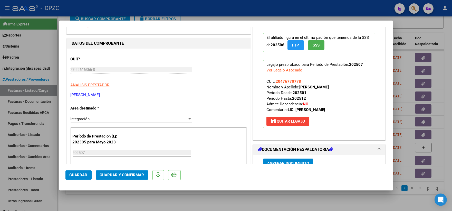
scroll to position [0, 0]
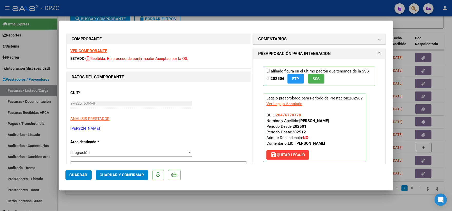
click at [94, 48] on strong "VER COMPROBANTE" at bounding box center [89, 50] width 37 height 5
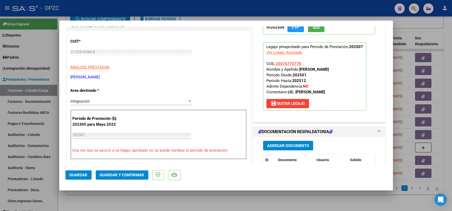
scroll to position [85, 0]
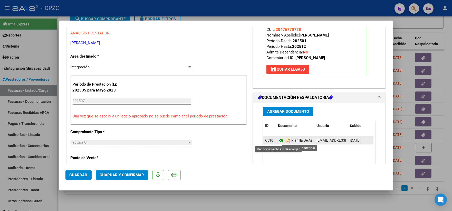
click at [278, 141] on icon at bounding box center [281, 140] width 7 height 6
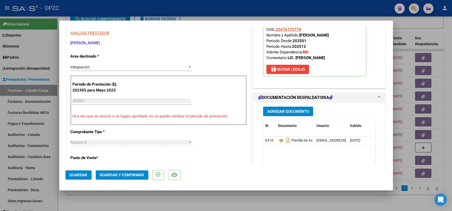
click at [131, 175] on span "Guardar y Confirmar" at bounding box center [122, 174] width 44 height 5
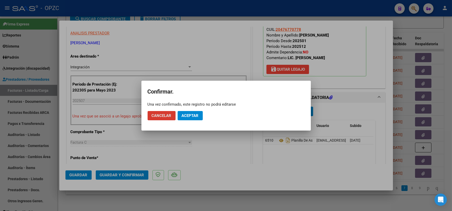
click at [193, 113] on span "Aceptar" at bounding box center [190, 115] width 17 height 5
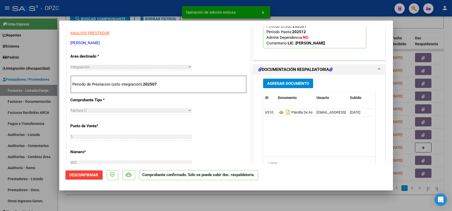
click at [442, 19] on div at bounding box center [226, 105] width 452 height 211
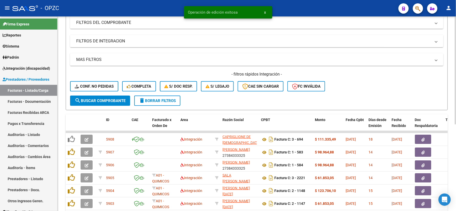
scroll to position [71, 0]
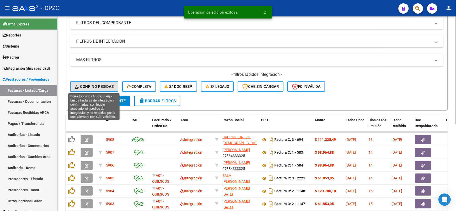
click at [96, 85] on span "Conf. no pedidas" at bounding box center [94, 86] width 39 height 5
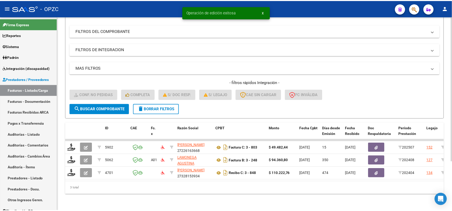
scroll to position [66, 0]
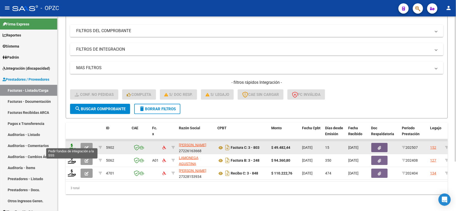
click at [69, 145] on icon at bounding box center [72, 146] width 8 height 7
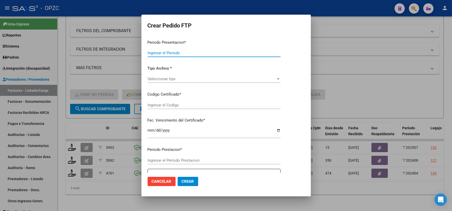
type input "202507"
type input "$ 49.482,44"
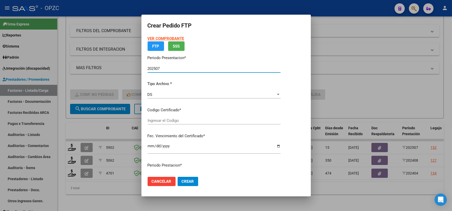
type input "ARG020004767707720170919-20250919-BS"
type input "[DATE]"
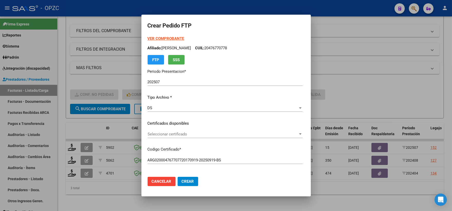
click at [277, 120] on div "VER COMPROBANTE ARCA Padrón Afiliado: [PERSON_NAME]: 20476770778 FTP SSS Period…" at bounding box center [224, 120] width 155 height 168
click at [306, 133] on app-drop-down-list "Certificados disponibles Seleccionar certificado Seleccionar certificado" at bounding box center [226, 128] width 159 height 16
click at [301, 133] on div at bounding box center [300, 133] width 3 height 1
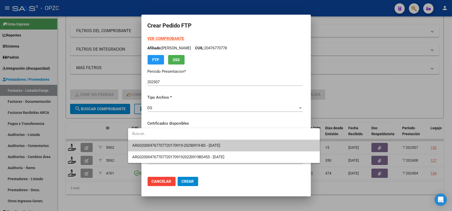
click at [245, 144] on span "ARG020004767707720170919-20250919-BS - [DATE]" at bounding box center [223, 146] width 183 height 12
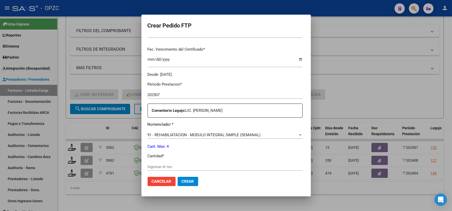
scroll to position [142, 0]
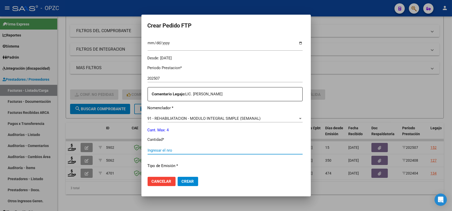
click at [171, 150] on input "Ingresar el nro" at bounding box center [224, 150] width 155 height 5
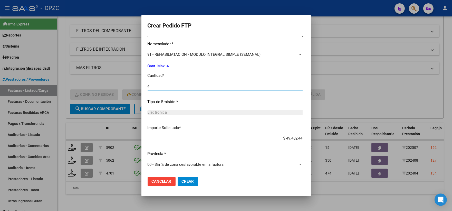
scroll to position [206, 0]
type input "4"
click at [182, 181] on span "Crear" at bounding box center [188, 181] width 12 height 5
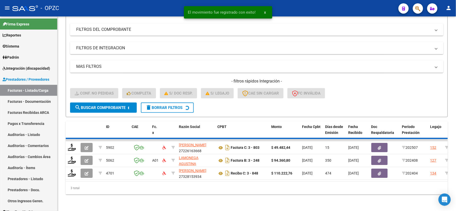
scroll to position [53, 0]
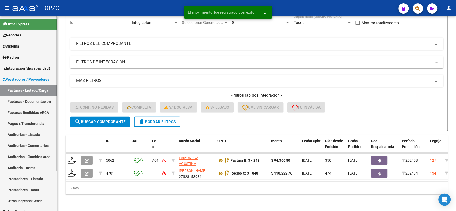
click at [35, 70] on span "Integración (discapacidad)" at bounding box center [26, 68] width 47 height 6
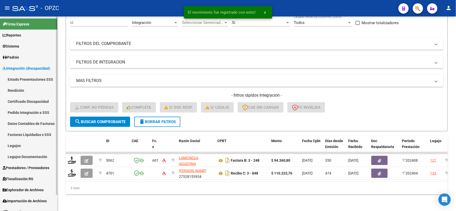
click at [36, 111] on link "Pedido Integración a SSS" at bounding box center [28, 112] width 57 height 11
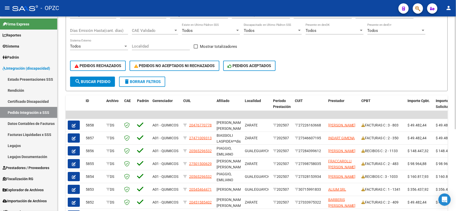
scroll to position [85, 0]
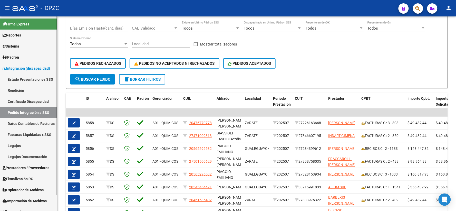
click at [33, 167] on span "Prestadores / Proveedores" at bounding box center [26, 168] width 47 height 6
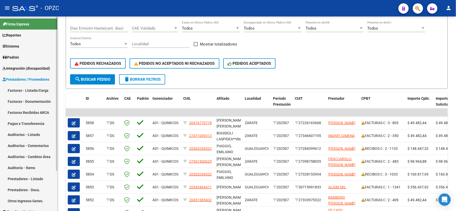
click at [34, 88] on link "Facturas - Listado/Carga" at bounding box center [28, 90] width 57 height 11
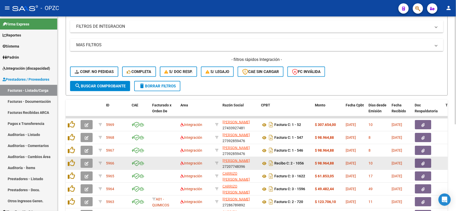
scroll to position [156, 0]
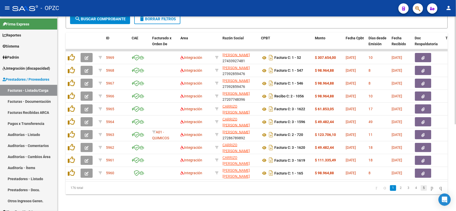
click at [421, 186] on link "5" at bounding box center [424, 188] width 6 height 6
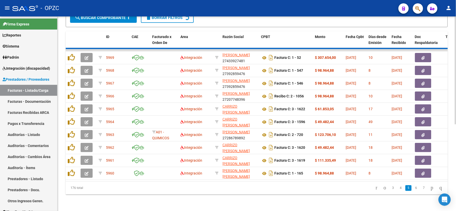
scroll to position [156, 0]
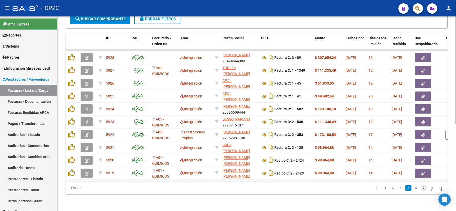
click at [421, 189] on link "7" at bounding box center [424, 188] width 6 height 6
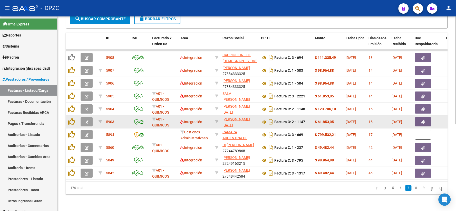
click at [89, 117] on button "button" at bounding box center [87, 121] width 12 height 9
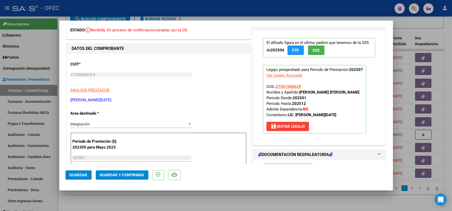
scroll to position [0, 0]
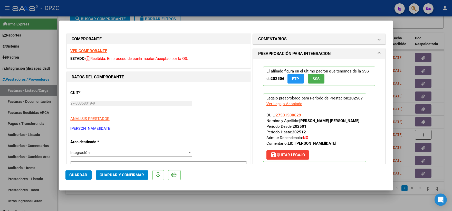
click at [98, 50] on strong "VER COMPROBANTE" at bounding box center [89, 50] width 37 height 5
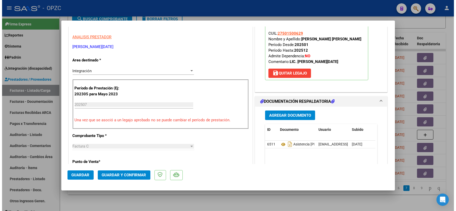
scroll to position [85, 0]
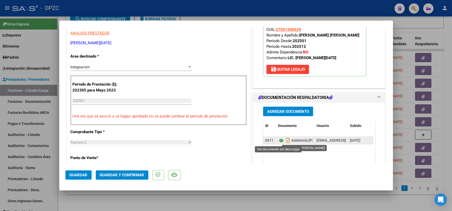
click at [278, 141] on icon at bounding box center [281, 140] width 7 height 6
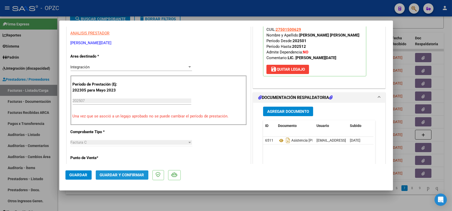
click at [117, 177] on span "Guardar y Confirmar" at bounding box center [122, 174] width 44 height 5
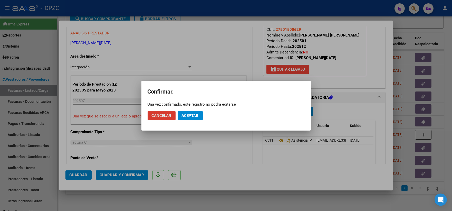
click at [191, 117] on button "Aceptar" at bounding box center [189, 115] width 25 height 9
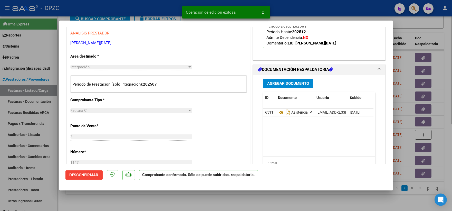
click at [446, 32] on div at bounding box center [226, 105] width 452 height 211
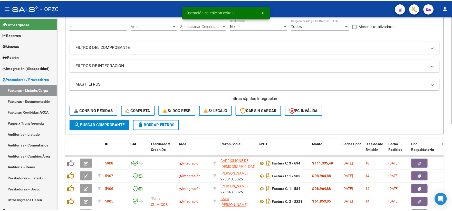
scroll to position [42, 0]
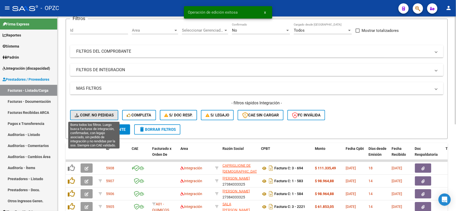
click at [102, 115] on span "Conf. no pedidas" at bounding box center [94, 115] width 39 height 5
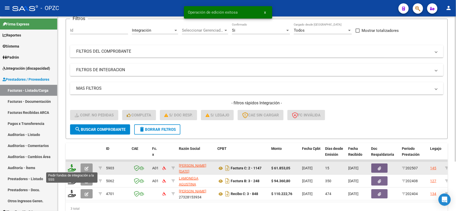
click at [73, 166] on icon at bounding box center [72, 167] width 8 height 7
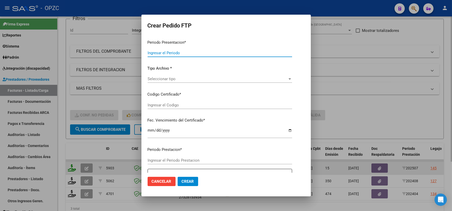
type input "202507"
type input "$ 61.853,05"
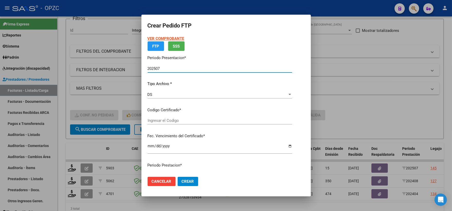
type input "arg01000501500622024092620290926BUE455"
type input "[DATE]"
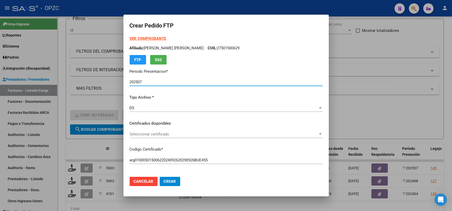
click at [318, 135] on div at bounding box center [320, 134] width 5 height 4
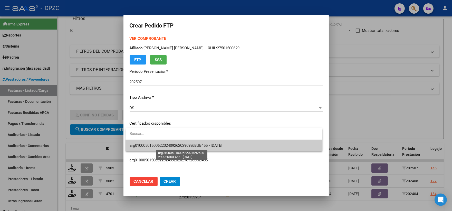
click at [222, 145] on span "arg01000501500622024092620290926BUE455 - [DATE]" at bounding box center [176, 145] width 93 height 5
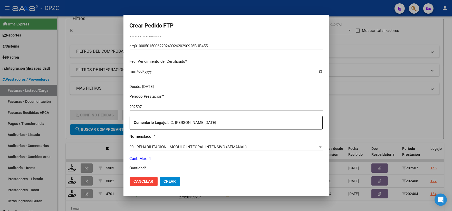
scroll to position [199, 0]
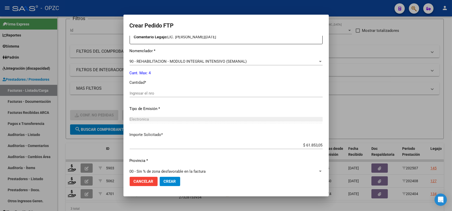
click at [162, 93] on input "Ingresar el nro" at bounding box center [226, 93] width 193 height 5
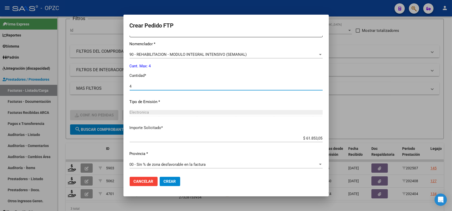
scroll to position [206, 0]
type input "4"
click at [177, 180] on button "Crear" at bounding box center [170, 180] width 21 height 9
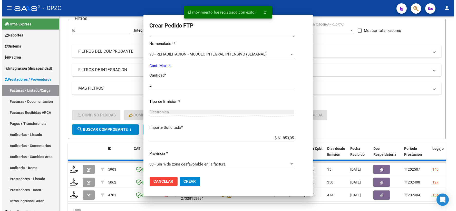
scroll to position [177, 0]
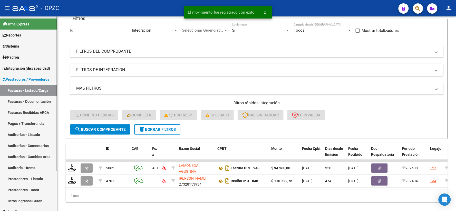
click at [22, 65] on span "Integración (discapacidad)" at bounding box center [26, 68] width 47 height 6
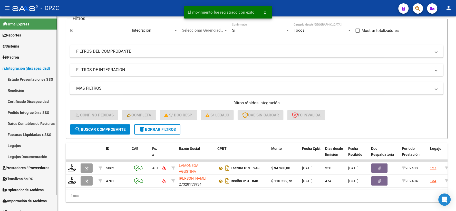
click at [31, 110] on link "Pedido Integración a SSS" at bounding box center [28, 112] width 57 height 11
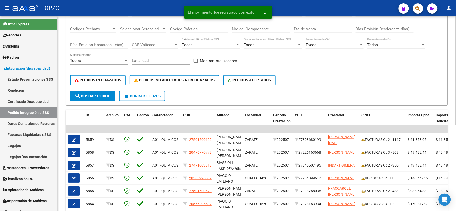
scroll to position [85, 0]
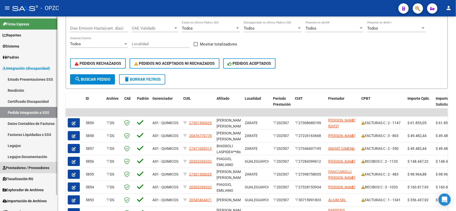
click at [25, 164] on link "Prestadores / Proveedores" at bounding box center [28, 167] width 57 height 11
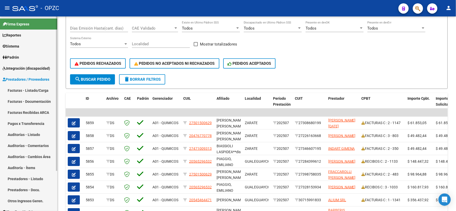
click at [30, 88] on link "Facturas - Listado/Carga" at bounding box center [28, 90] width 57 height 11
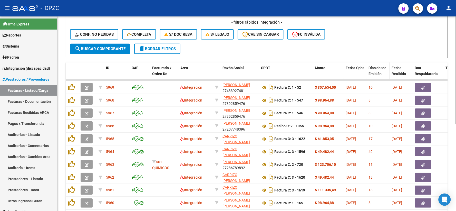
scroll to position [156, 0]
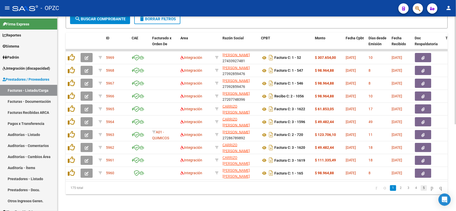
click at [421, 189] on link "5" at bounding box center [424, 188] width 6 height 6
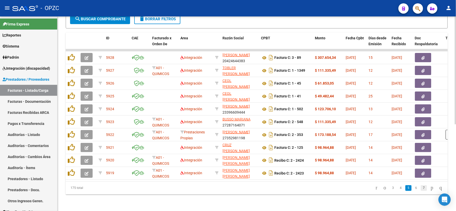
click at [421, 188] on link "7" at bounding box center [424, 188] width 6 height 6
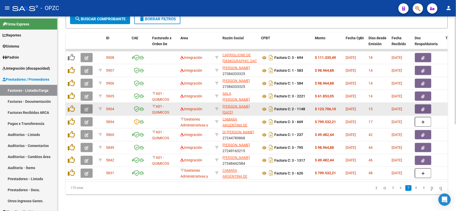
click at [86, 107] on icon "button" at bounding box center [87, 109] width 4 height 4
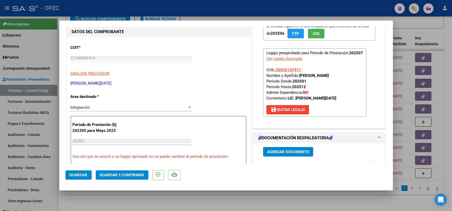
scroll to position [0, 0]
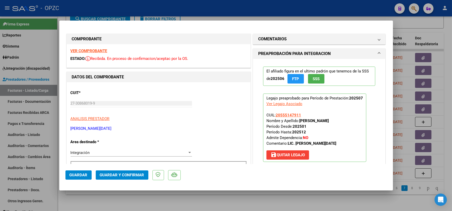
click at [93, 50] on strong "VER COMPROBANTE" at bounding box center [89, 50] width 37 height 5
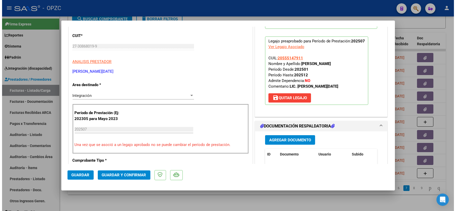
scroll to position [114, 0]
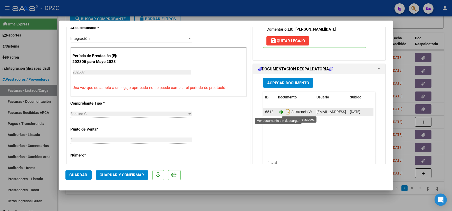
click at [278, 113] on icon at bounding box center [281, 112] width 7 height 6
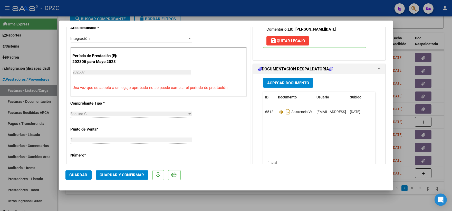
click at [124, 176] on span "Guardar y Confirmar" at bounding box center [122, 174] width 44 height 5
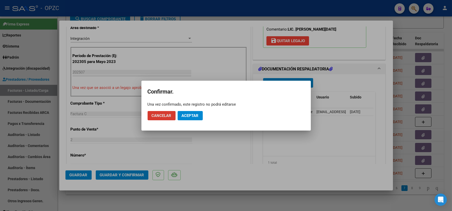
click at [192, 115] on span "Aceptar" at bounding box center [190, 115] width 17 height 5
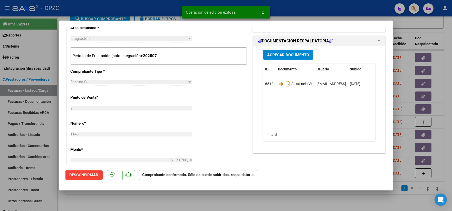
click at [429, 27] on div at bounding box center [226, 105] width 452 height 211
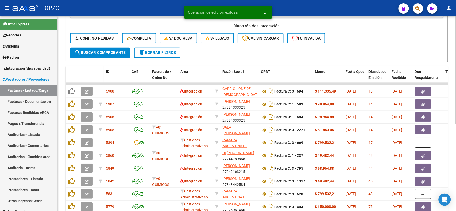
scroll to position [99, 0]
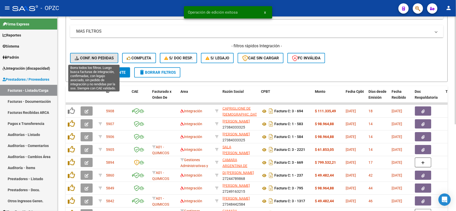
click at [97, 56] on span "Conf. no pedidas" at bounding box center [94, 58] width 39 height 5
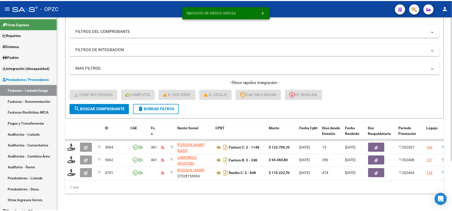
scroll to position [66, 0]
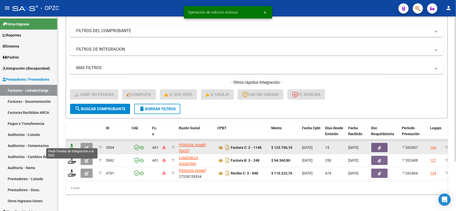
click at [71, 143] on icon at bounding box center [72, 146] width 8 height 7
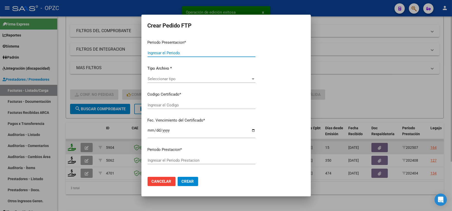
type input "202507"
type input "$ 123.706,10"
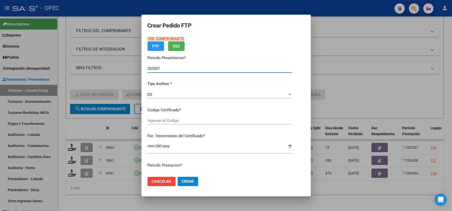
type input "ARG02-00055514791-20230915-20280915-BUE"
type input "[DATE]"
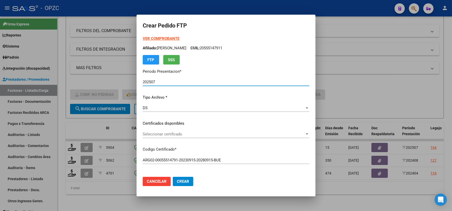
click at [309, 132] on div at bounding box center [306, 134] width 5 height 4
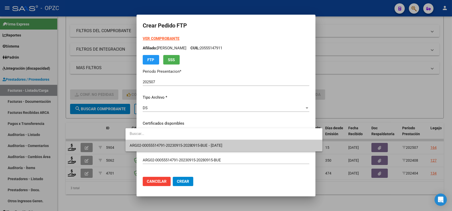
click at [244, 146] on span "ARG02-00055514791-20230915-20280915-BUE - [DATE]" at bounding box center [224, 146] width 189 height 12
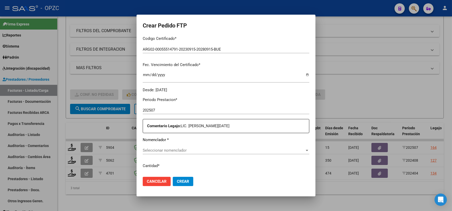
scroll to position [114, 0]
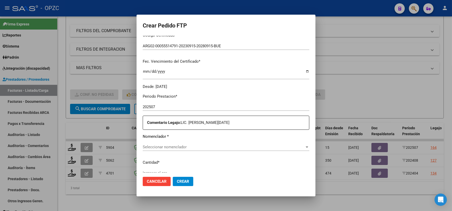
click at [309, 143] on div "Seleccionar nomenclador Seleccionar nomenclador" at bounding box center [226, 147] width 166 height 8
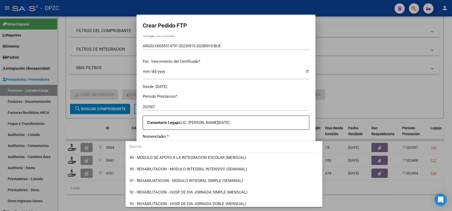
scroll to position [1026, 0]
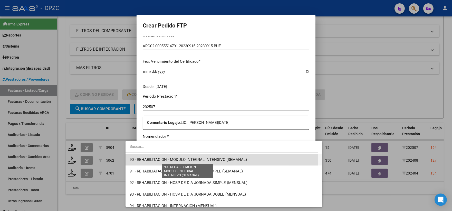
click at [173, 160] on span "90 - REHABILITACION - MODULO INTEGRAL INTENSIVO (SEMANAL)" at bounding box center [188, 159] width 117 height 5
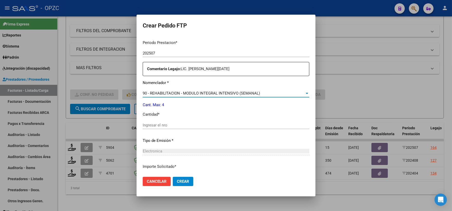
scroll to position [171, 0]
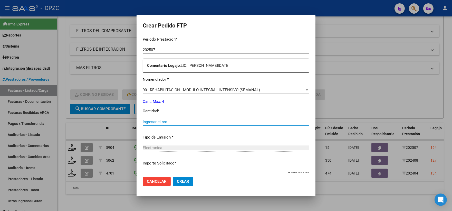
click at [148, 123] on input "Ingresar el nro" at bounding box center [226, 121] width 166 height 5
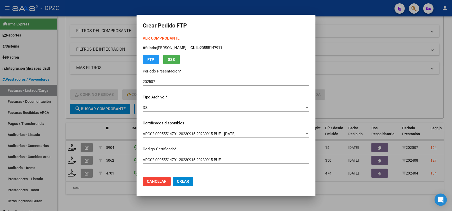
scroll to position [0, 0]
type input "4"
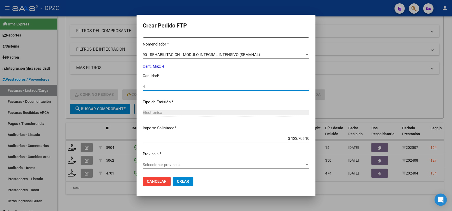
scroll to position [206, 0]
click at [177, 180] on span "Crear" at bounding box center [183, 181] width 12 height 5
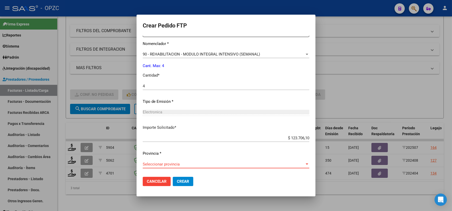
click at [309, 162] on div at bounding box center [306, 164] width 5 height 4
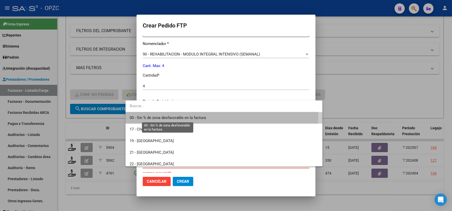
click at [166, 115] on span "00 - Sin % de zona desfavorable en la factura" at bounding box center [168, 117] width 76 height 5
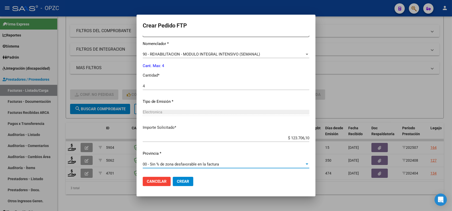
click at [173, 178] on button "Crear" at bounding box center [183, 180] width 21 height 9
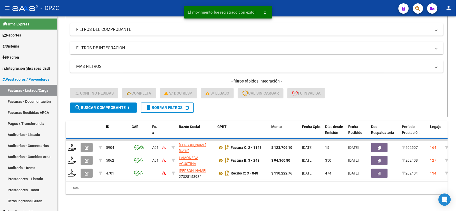
scroll to position [53, 0]
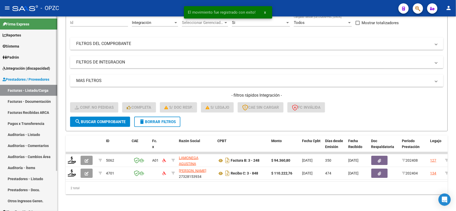
click at [17, 67] on span "Integración (discapacidad)" at bounding box center [26, 68] width 47 height 6
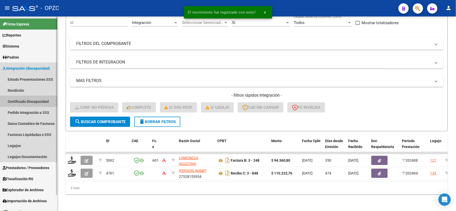
click at [27, 100] on link "Certificado Discapacidad" at bounding box center [28, 101] width 57 height 11
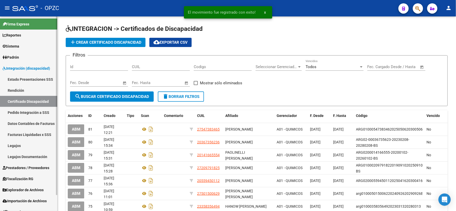
click at [26, 111] on link "Pedido Integración a SSS" at bounding box center [28, 112] width 57 height 11
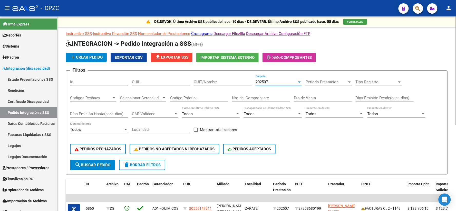
click at [295, 81] on div "202507" at bounding box center [276, 82] width 42 height 5
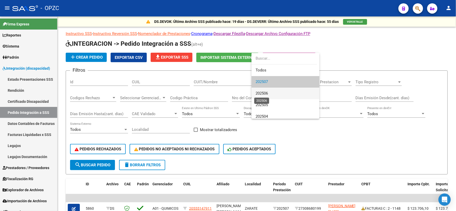
click at [268, 92] on span "202506" at bounding box center [261, 93] width 12 height 5
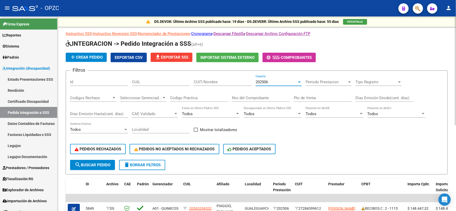
click at [207, 81] on input "CUIT/Nombre" at bounding box center [223, 82] width 58 height 5
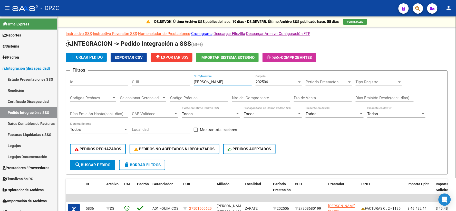
type input "[PERSON_NAME]"
click at [298, 82] on div at bounding box center [299, 81] width 3 height 1
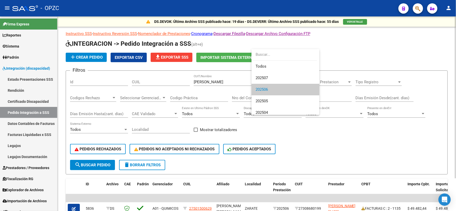
scroll to position [8, 0]
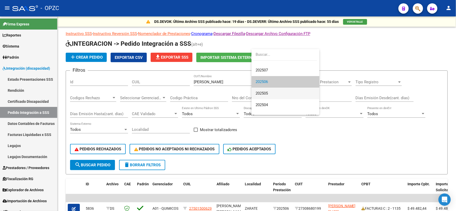
click at [280, 93] on span "202505" at bounding box center [285, 93] width 60 height 12
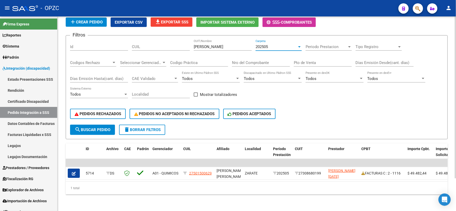
scroll to position [39, 0]
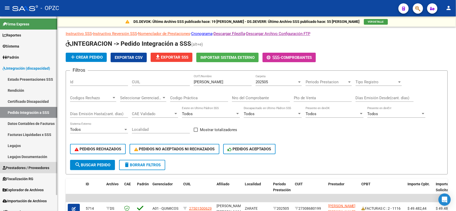
click at [26, 169] on span "Prestadores / Proveedores" at bounding box center [26, 168] width 47 height 6
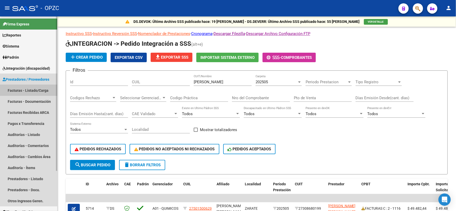
click at [41, 88] on link "Facturas - Listado/Carga" at bounding box center [28, 90] width 57 height 11
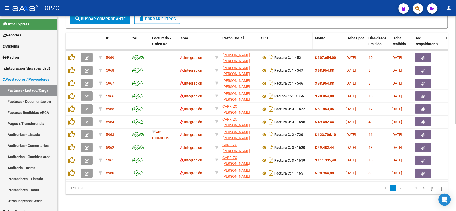
scroll to position [156, 0]
click at [421, 187] on link "5" at bounding box center [424, 188] width 6 height 6
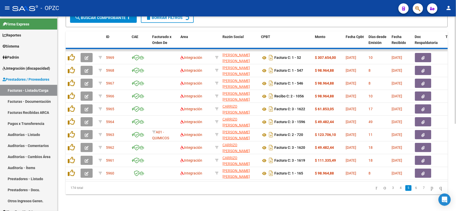
scroll to position [156, 0]
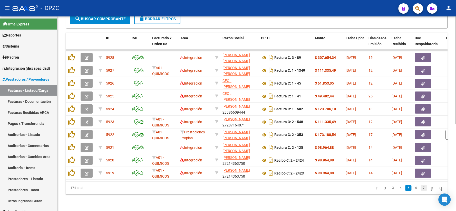
click at [421, 186] on link "7" at bounding box center [424, 188] width 6 height 6
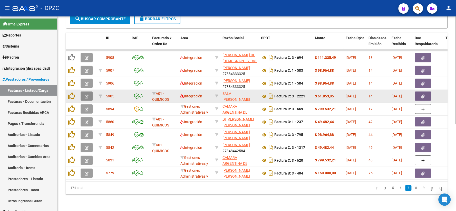
click at [86, 94] on icon "button" at bounding box center [87, 96] width 4 height 4
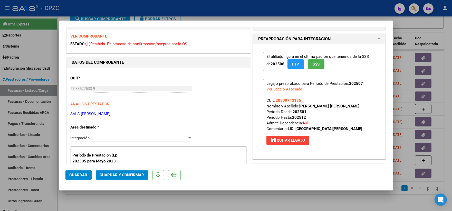
scroll to position [0, 0]
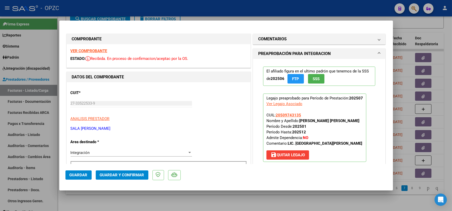
click at [98, 48] on div "VER COMPROBANTE ESTADO: Recibida. En proceso de confirmacion/aceptac por la OS." at bounding box center [159, 55] width 184 height 23
click at [98, 50] on strong "VER COMPROBANTE" at bounding box center [89, 50] width 37 height 5
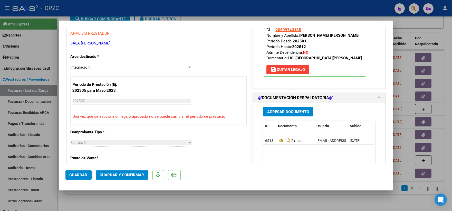
scroll to position [85, 0]
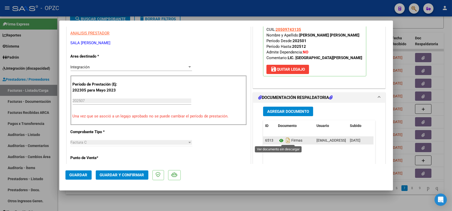
click at [280, 140] on icon at bounding box center [281, 140] width 7 height 6
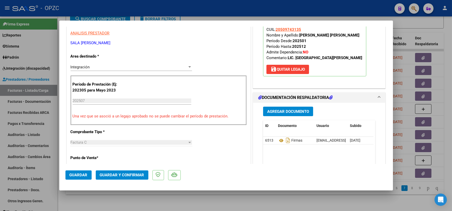
scroll to position [142, 0]
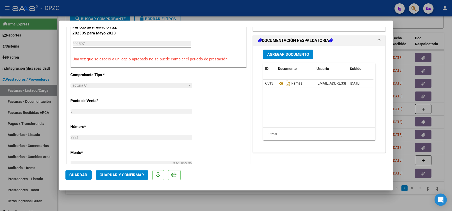
click at [126, 175] on span "Guardar y Confirmar" at bounding box center [122, 174] width 44 height 5
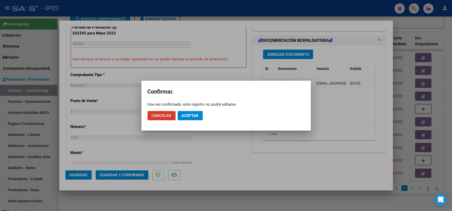
click at [195, 111] on button "Aceptar" at bounding box center [189, 115] width 25 height 9
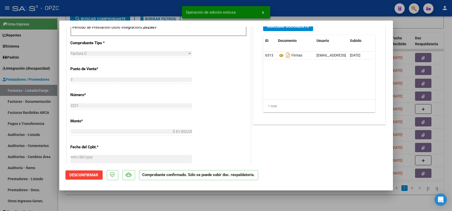
click at [431, 24] on div at bounding box center [226, 105] width 452 height 211
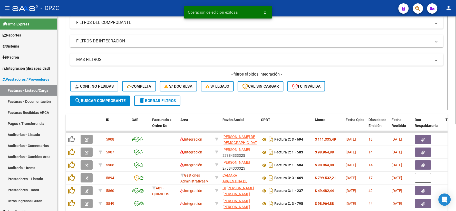
scroll to position [71, 0]
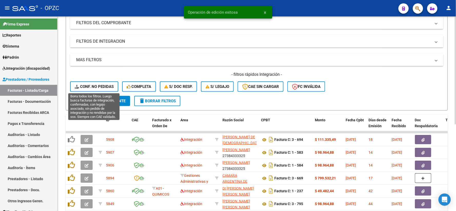
click at [86, 86] on span "Conf. no pedidas" at bounding box center [94, 86] width 39 height 5
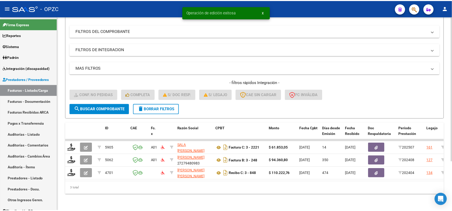
scroll to position [66, 0]
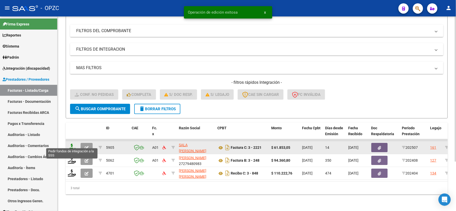
click at [73, 143] on icon at bounding box center [72, 146] width 8 height 7
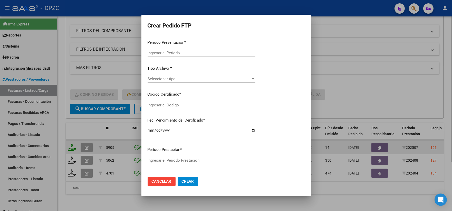
type input "202507"
type input "$ 61.853,05"
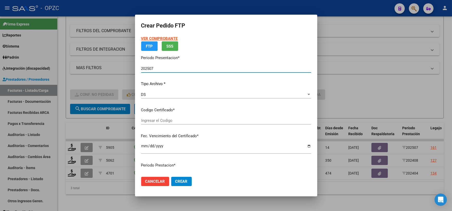
type input "ARG02000509743132023122220281222BUE455"
type input "2028-12-30"
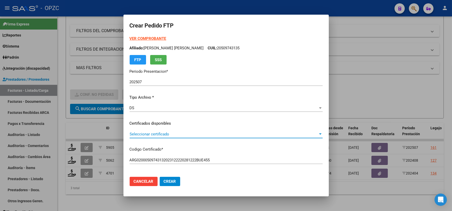
click at [318, 134] on div at bounding box center [320, 134] width 5 height 4
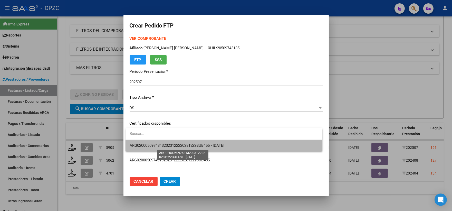
click at [224, 143] on span "ARG02000509743132023122220281222BUE455 - 2028-12-30" at bounding box center [177, 145] width 95 height 5
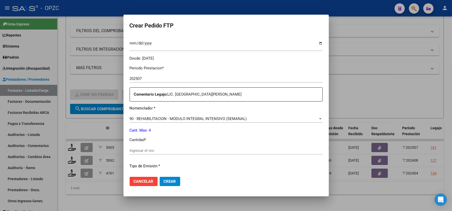
scroll to position [142, 0]
click at [155, 149] on input "Ingresar el nro" at bounding box center [226, 150] width 193 height 5
type input "4"
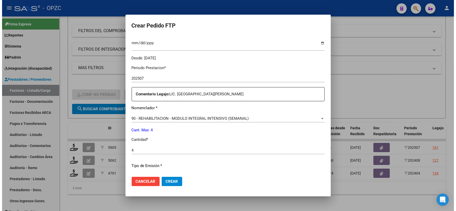
scroll to position [206, 0]
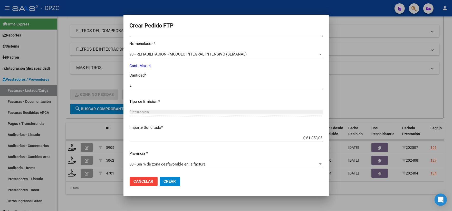
click at [168, 180] on span "Crear" at bounding box center [170, 181] width 12 height 5
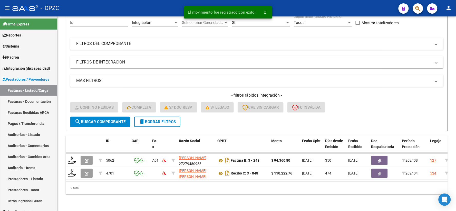
scroll to position [53, 0]
click at [29, 68] on span "Integración (discapacidad)" at bounding box center [26, 68] width 47 height 6
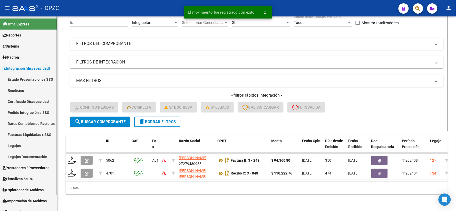
click at [36, 111] on link "Pedido Integración a SSS" at bounding box center [28, 112] width 57 height 11
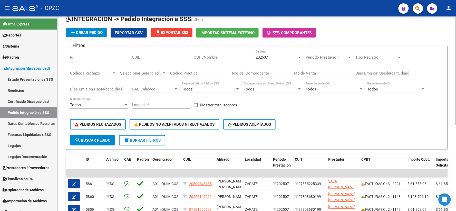
scroll to position [57, 0]
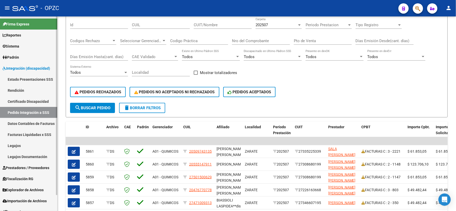
click at [27, 168] on span "Prestadores / Proveedores" at bounding box center [26, 168] width 47 height 6
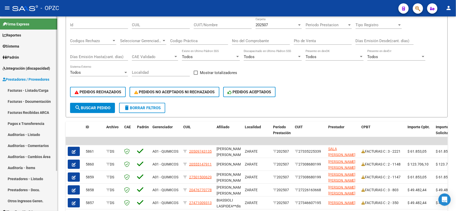
click at [37, 87] on link "Facturas - Listado/Carga" at bounding box center [28, 90] width 57 height 11
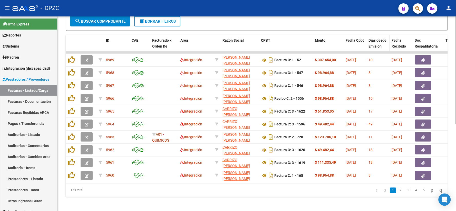
scroll to position [156, 0]
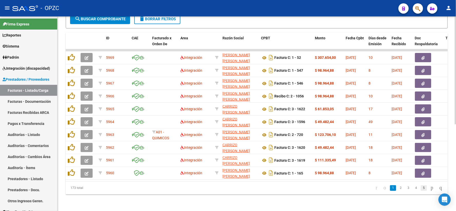
click at [421, 188] on link "5" at bounding box center [424, 188] width 6 height 6
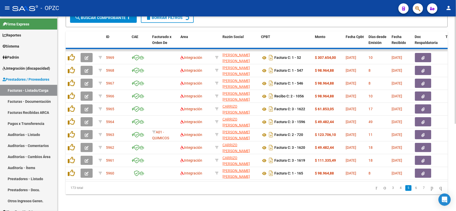
scroll to position [156, 0]
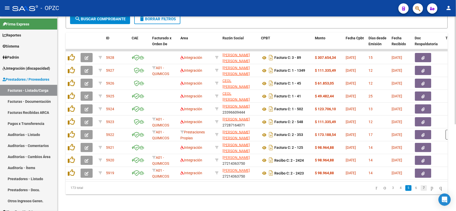
click at [421, 189] on link "7" at bounding box center [424, 188] width 6 height 6
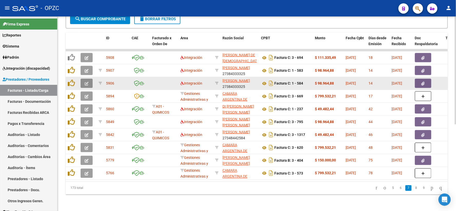
click at [88, 78] on button "button" at bounding box center [87, 82] width 12 height 9
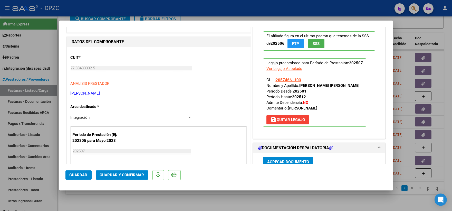
scroll to position [0, 0]
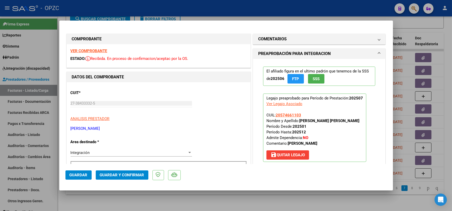
click at [94, 51] on strong "VER COMPROBANTE" at bounding box center [89, 50] width 37 height 5
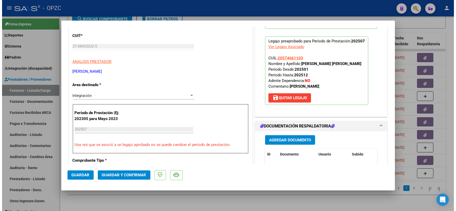
scroll to position [85, 0]
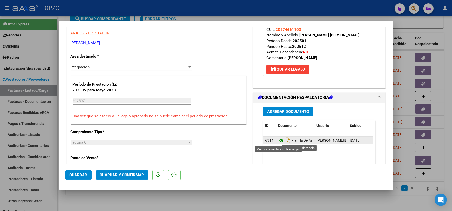
click at [278, 141] on icon at bounding box center [281, 140] width 7 height 6
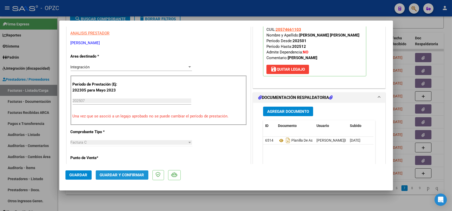
click at [128, 175] on span "Guardar y Confirmar" at bounding box center [122, 174] width 44 height 5
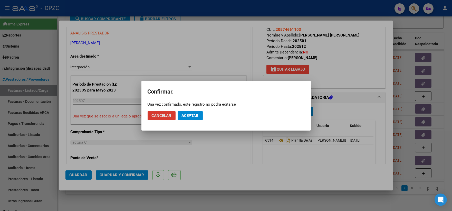
click at [191, 115] on span "Aceptar" at bounding box center [190, 115] width 17 height 5
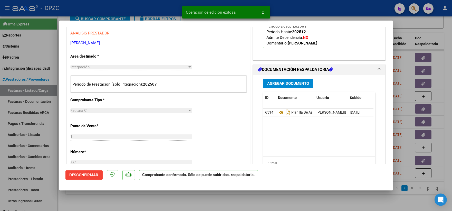
click at [448, 24] on div at bounding box center [226, 105] width 452 height 211
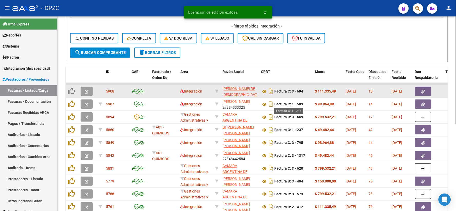
scroll to position [99, 0]
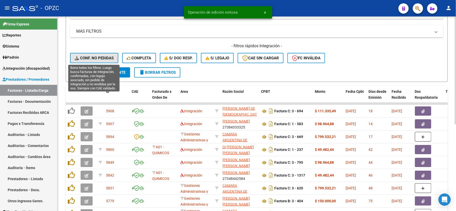
click at [91, 55] on button "Conf. no pedidas" at bounding box center [94, 58] width 48 height 10
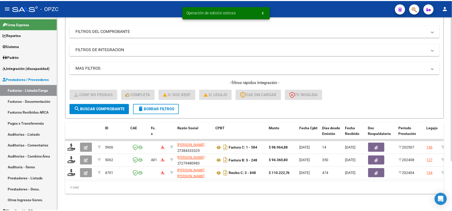
scroll to position [66, 0]
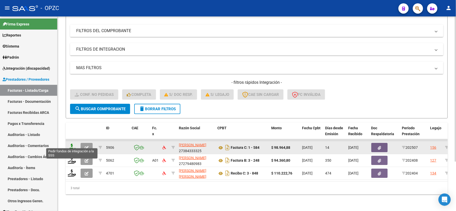
click at [72, 143] on icon at bounding box center [72, 146] width 8 height 7
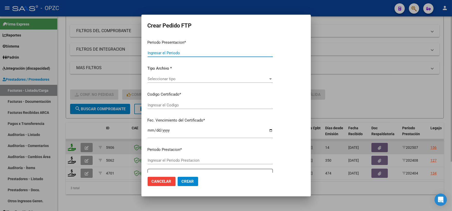
type input "202507"
type input "$ 98.964,88"
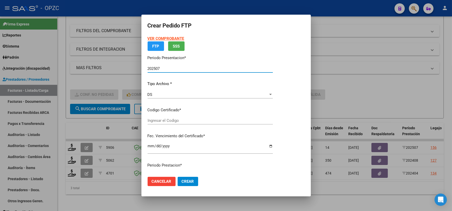
type input "ARG02000574661102022041820260418BS455"
type input "2026-04-18"
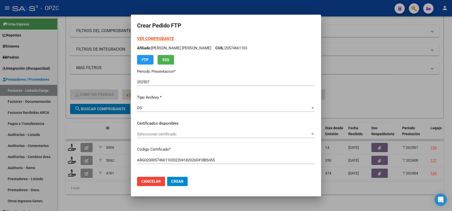
click at [311, 131] on div "Seleccionar certificado Seleccionar certificado" at bounding box center [226, 134] width 178 height 8
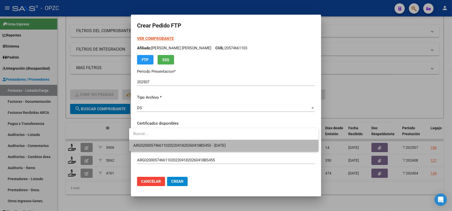
click at [238, 146] on span "ARG02000574661102022041820260418BS455 - 2026-04-18" at bounding box center [223, 146] width 181 height 12
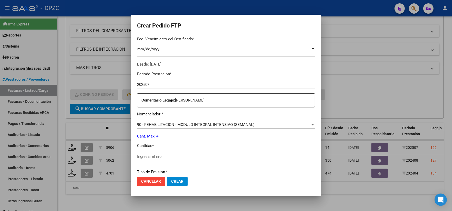
scroll to position [171, 0]
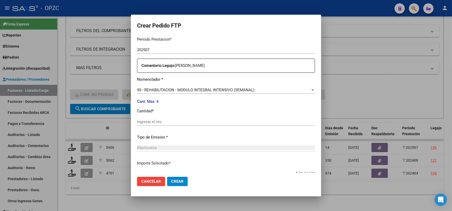
click at [165, 120] on input "Ingresar el nro" at bounding box center [226, 121] width 178 height 5
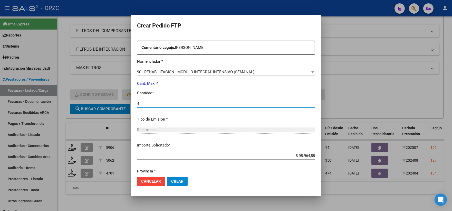
scroll to position [206, 0]
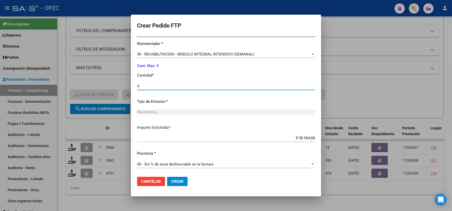
type input "4"
click at [171, 180] on span "Crear" at bounding box center [177, 181] width 12 height 5
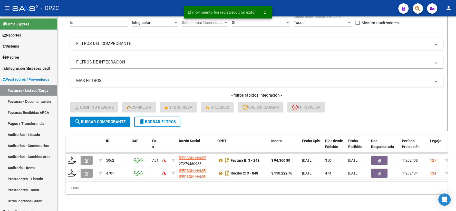
scroll to position [53, 0]
click at [27, 68] on span "Integración (discapacidad)" at bounding box center [26, 68] width 47 height 6
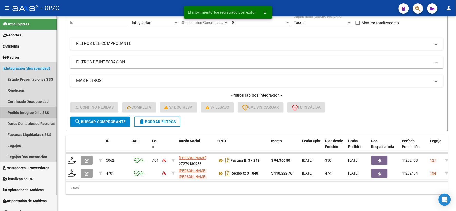
click at [24, 111] on link "Pedido Integración a SSS" at bounding box center [28, 112] width 57 height 11
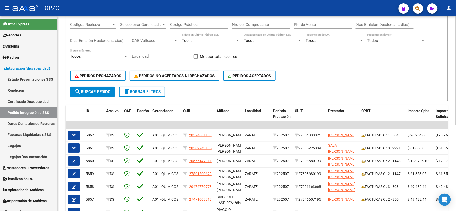
scroll to position [85, 0]
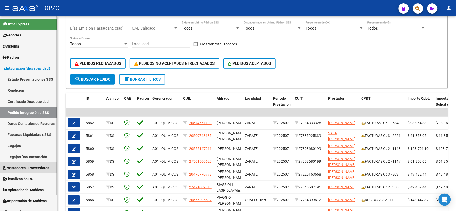
click at [22, 170] on span "Prestadores / Proveedores" at bounding box center [26, 168] width 47 height 6
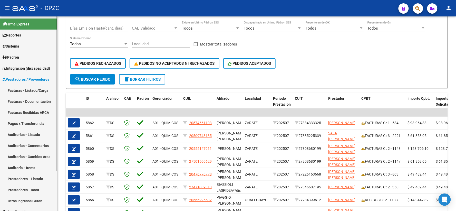
click at [35, 90] on link "Facturas - Listado/Carga" at bounding box center [28, 90] width 57 height 11
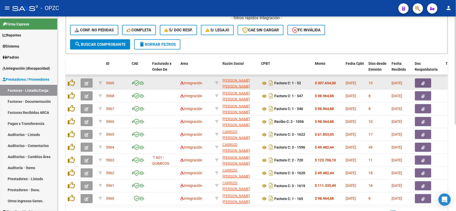
scroll to position [156, 0]
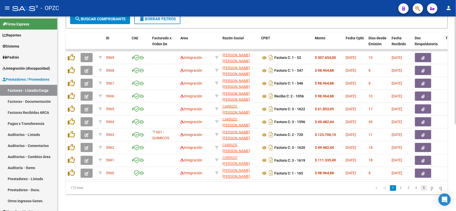
click at [421, 188] on link "5" at bounding box center [424, 188] width 6 height 6
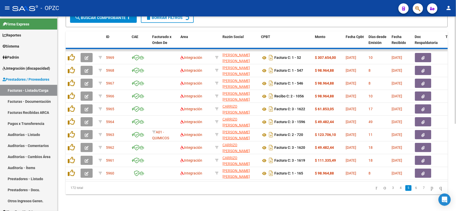
scroll to position [156, 0]
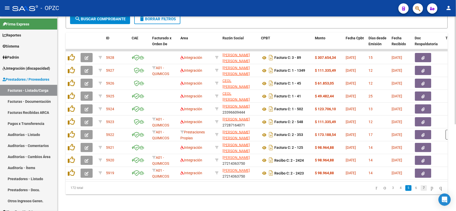
click at [421, 188] on link "7" at bounding box center [424, 188] width 6 height 6
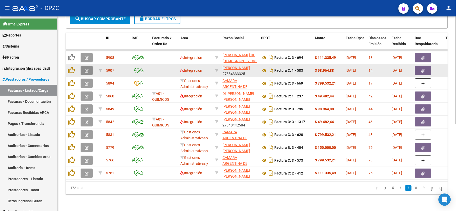
click at [87, 68] on span "button" at bounding box center [87, 70] width 4 height 5
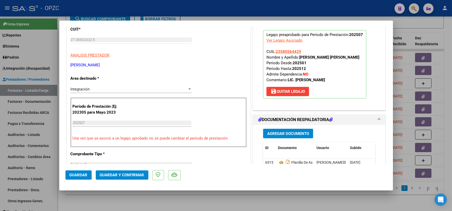
scroll to position [0, 0]
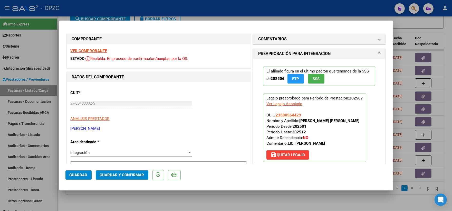
click at [85, 49] on strong "VER COMPROBANTE" at bounding box center [89, 50] width 37 height 5
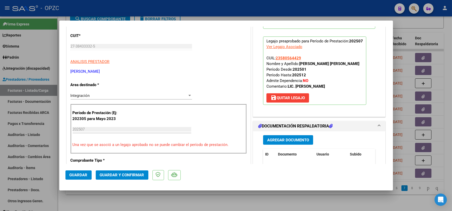
scroll to position [85, 0]
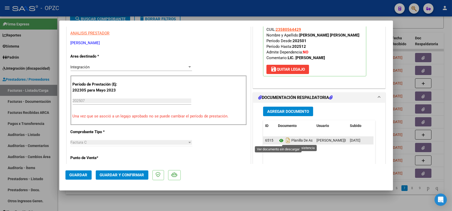
click at [279, 139] on icon at bounding box center [281, 140] width 7 height 6
click at [279, 141] on icon at bounding box center [281, 140] width 7 height 6
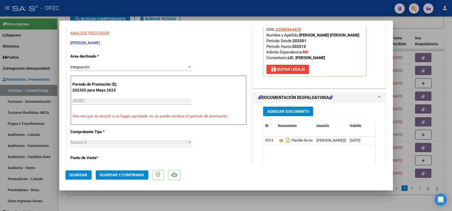
scroll to position [142, 0]
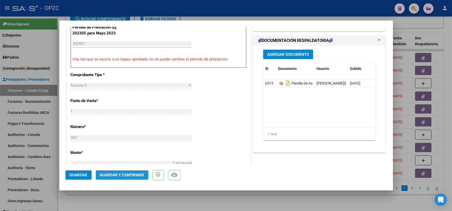
click at [126, 175] on span "Guardar y Confirmar" at bounding box center [122, 174] width 44 height 5
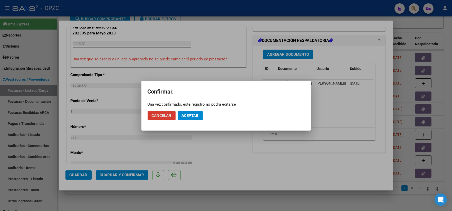
click at [200, 117] on button "Aceptar" at bounding box center [189, 115] width 25 height 9
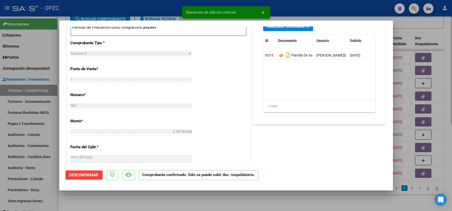
click at [441, 26] on div at bounding box center [226, 105] width 452 height 211
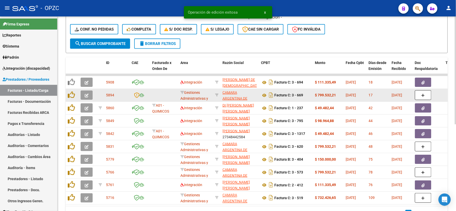
scroll to position [127, 0]
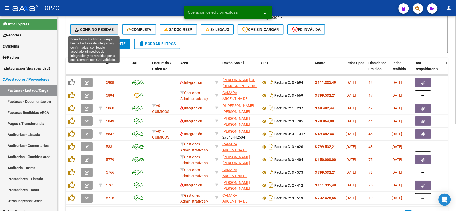
click at [87, 27] on span "Conf. no pedidas" at bounding box center [94, 29] width 39 height 5
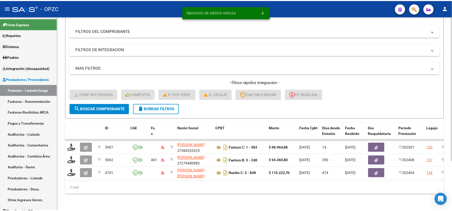
scroll to position [66, 0]
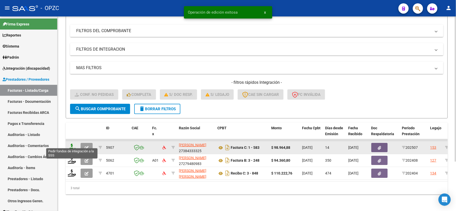
click at [69, 143] on icon at bounding box center [72, 146] width 8 height 7
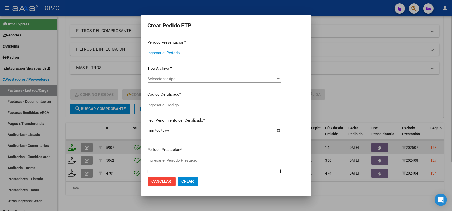
type input "202507"
type input "$ 98.964,88"
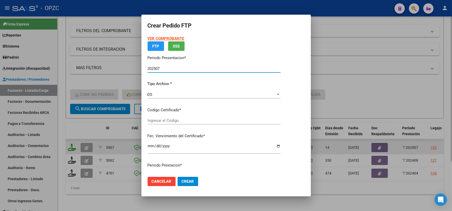
type input "ARG02000580564422023051620280516BS455"
type input "[DATE]"
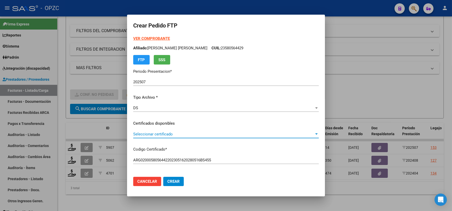
click at [315, 133] on div at bounding box center [316, 133] width 3 height 1
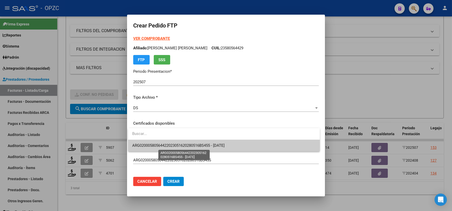
click at [224, 143] on span "ARG02000580564422023051620280516BS455 - [DATE]" at bounding box center [178, 145] width 92 height 5
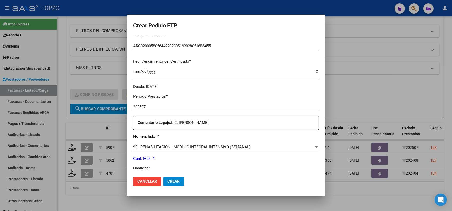
scroll to position [171, 0]
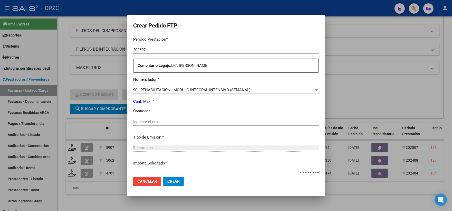
click at [159, 122] on input "Ingresar el nro" at bounding box center [225, 121] width 185 height 5
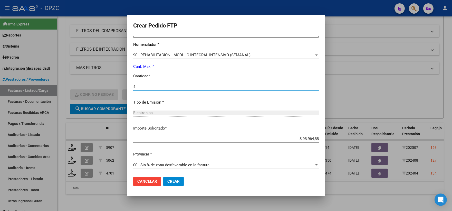
scroll to position [206, 0]
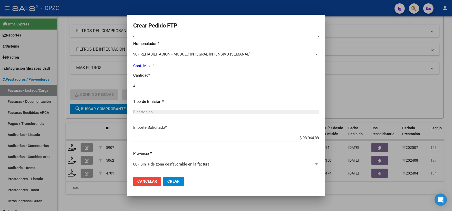
type input "4"
click at [177, 182] on span "Crear" at bounding box center [173, 181] width 12 height 5
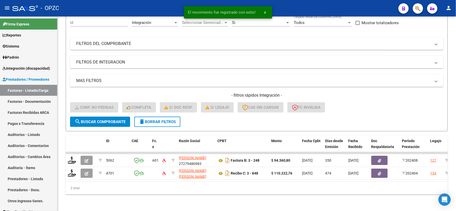
scroll to position [53, 0]
click at [33, 70] on span "Integración (discapacidad)" at bounding box center [26, 68] width 47 height 6
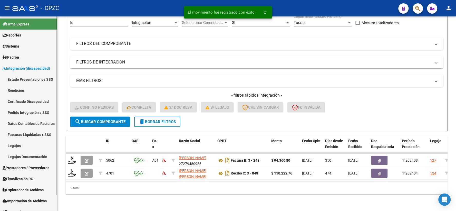
click at [31, 112] on link "Pedido Integración a SSS" at bounding box center [28, 112] width 57 height 11
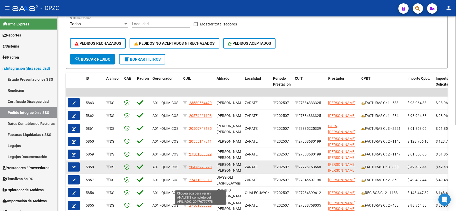
scroll to position [114, 0]
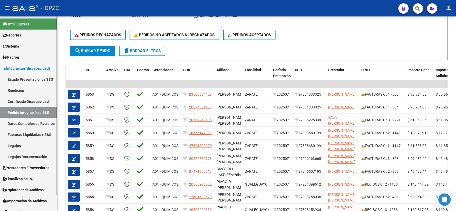
click at [24, 170] on span "Prestadores / Proveedores" at bounding box center [26, 168] width 47 height 6
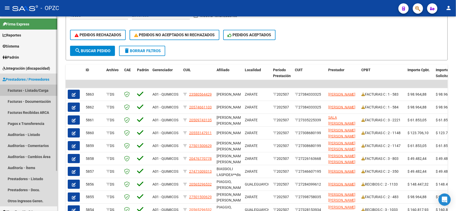
click at [36, 89] on link "Facturas - Listado/Carga" at bounding box center [28, 90] width 57 height 11
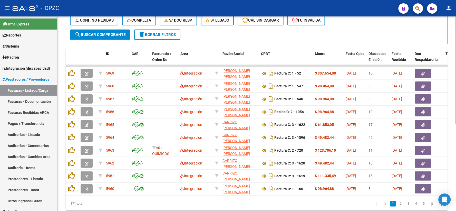
scroll to position [156, 0]
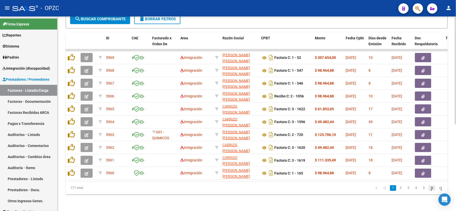
click at [430, 188] on icon "go to next page" at bounding box center [432, 187] width 4 height 6
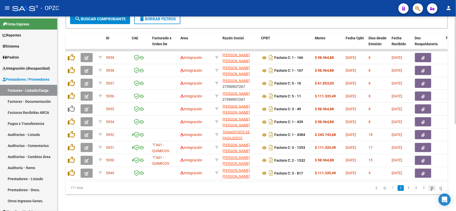
click at [430, 187] on icon "go to next page" at bounding box center [432, 187] width 4 height 6
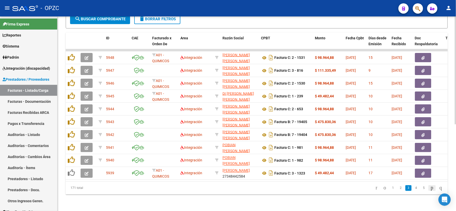
click at [430, 188] on icon "go to next page" at bounding box center [432, 187] width 4 height 6
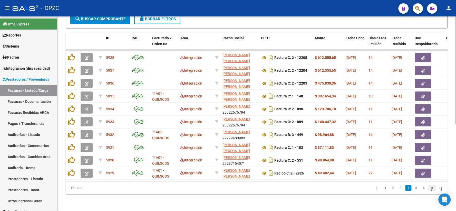
click at [430, 188] on icon "go to next page" at bounding box center [432, 187] width 4 height 6
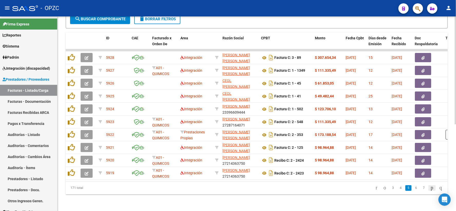
click at [430, 188] on icon "go to next page" at bounding box center [432, 187] width 4 height 6
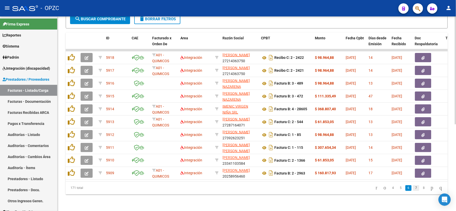
click at [413, 189] on link "7" at bounding box center [416, 188] width 6 height 6
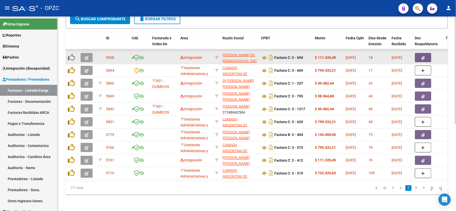
click at [88, 56] on icon "button" at bounding box center [87, 58] width 4 height 4
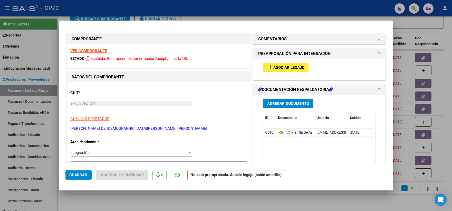
click at [291, 66] on span "Asociar Legajo" at bounding box center [288, 67] width 31 height 5
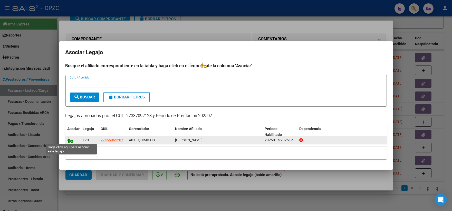
click at [67, 139] on icon at bounding box center [70, 140] width 6 height 6
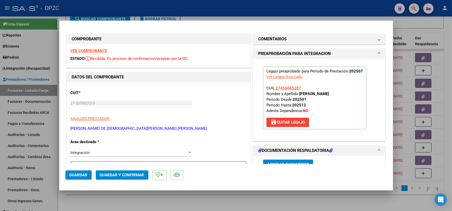
click at [77, 175] on span "Guardar" at bounding box center [79, 174] width 18 height 5
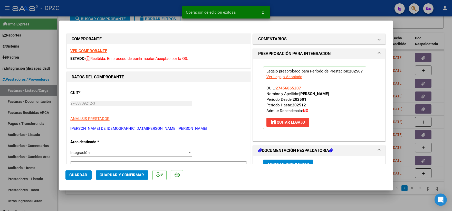
click at [450, 26] on div at bounding box center [226, 105] width 452 height 211
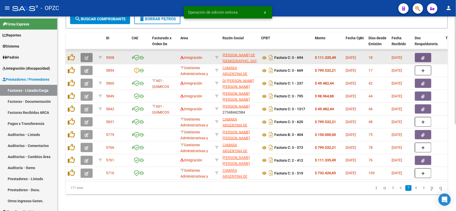
click at [86, 56] on icon "button" at bounding box center [87, 58] width 4 height 4
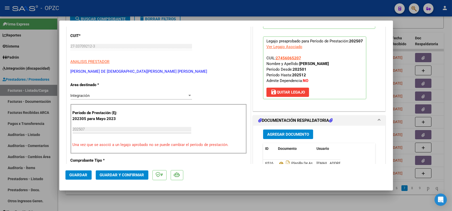
scroll to position [0, 0]
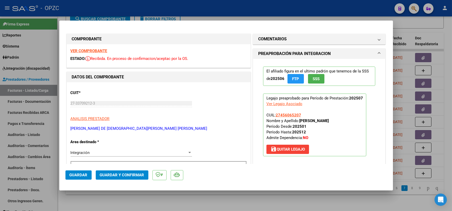
click at [97, 50] on strong "VER COMPROBANTE" at bounding box center [89, 50] width 37 height 5
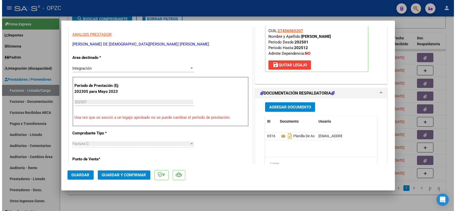
scroll to position [114, 0]
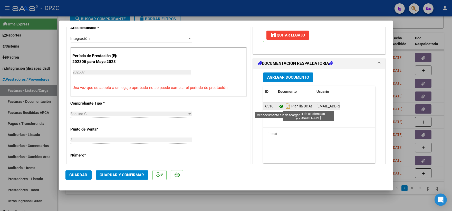
click at [278, 108] on icon at bounding box center [281, 106] width 7 height 6
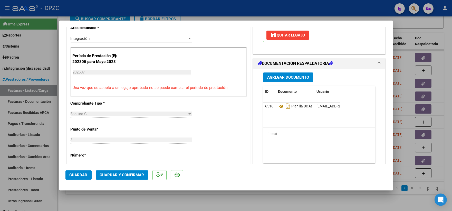
click at [125, 174] on span "Guardar y Confirmar" at bounding box center [122, 174] width 44 height 5
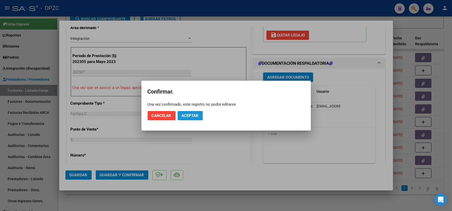
click at [188, 116] on span "Aceptar" at bounding box center [190, 115] width 17 height 5
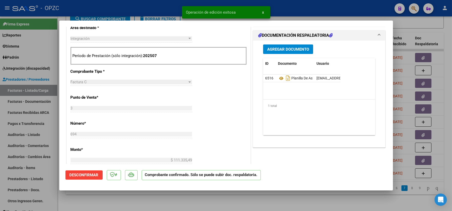
click at [434, 30] on div at bounding box center [226, 105] width 452 height 211
type input "$ 0,00"
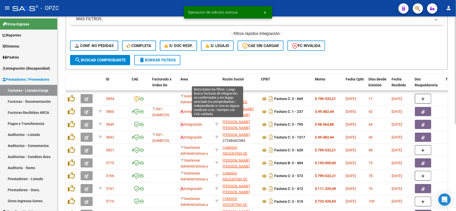
scroll to position [71, 0]
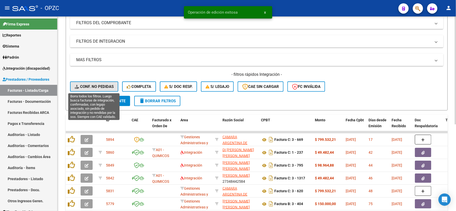
click at [96, 85] on span "Conf. no pedidas" at bounding box center [94, 86] width 39 height 5
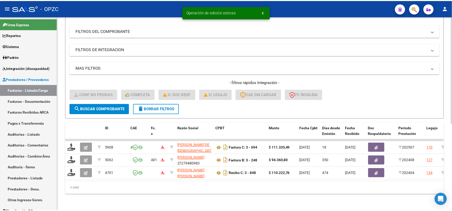
scroll to position [66, 0]
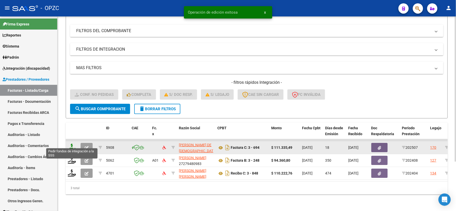
click at [75, 145] on icon at bounding box center [72, 146] width 8 height 7
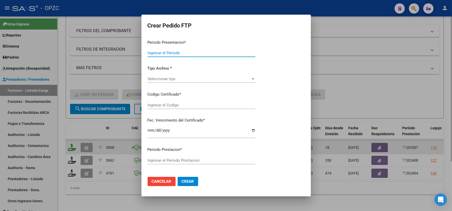
type input "202507"
type input "$ 111.335,49"
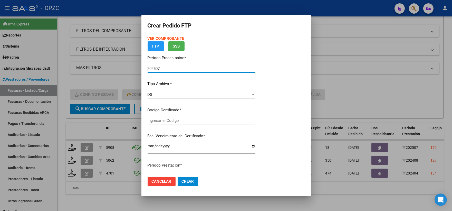
type input "ARG01000456065202019110620291106BS454"
type input "2029-11-06"
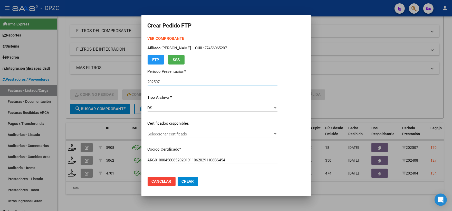
click at [277, 133] on div at bounding box center [275, 134] width 5 height 4
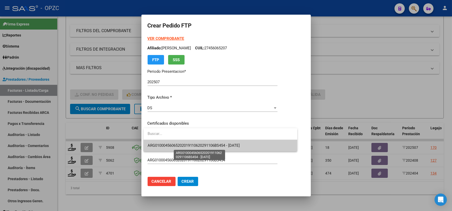
click at [234, 144] on span "ARG01000456065202019110620291106BS454 - 2029-11-06" at bounding box center [193, 145] width 92 height 5
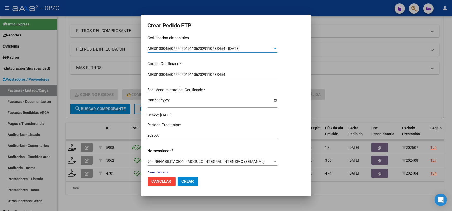
scroll to position [142, 0]
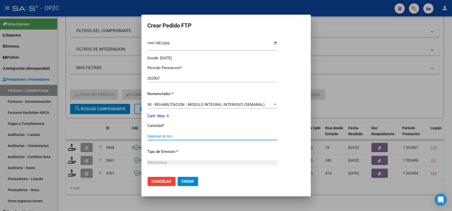
click at [177, 135] on input "Ingresar el nro" at bounding box center [212, 136] width 130 height 5
type input "4"
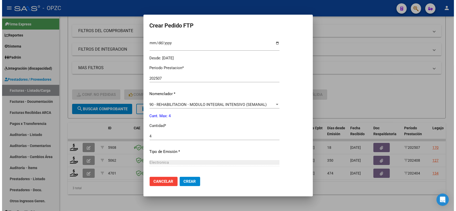
scroll to position [193, 0]
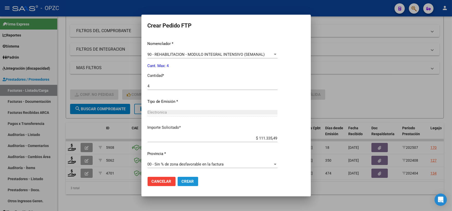
click at [185, 180] on span "Crear" at bounding box center [188, 181] width 12 height 5
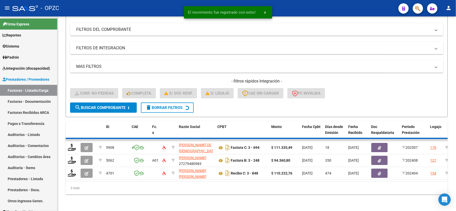
scroll to position [53, 0]
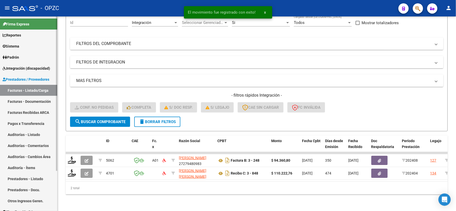
click at [40, 69] on span "Integración (discapacidad)" at bounding box center [26, 68] width 47 height 6
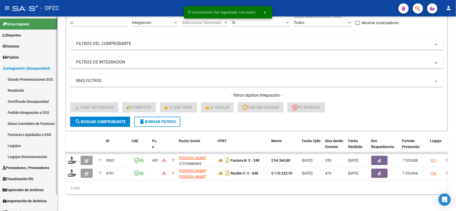
click at [37, 110] on link "Pedido Integración a SSS" at bounding box center [28, 112] width 57 height 11
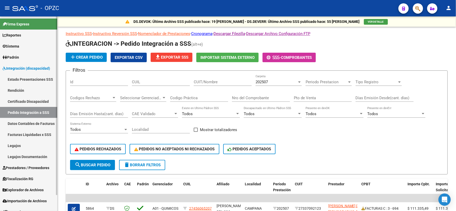
click at [23, 167] on span "Prestadores / Proveedores" at bounding box center [26, 168] width 47 height 6
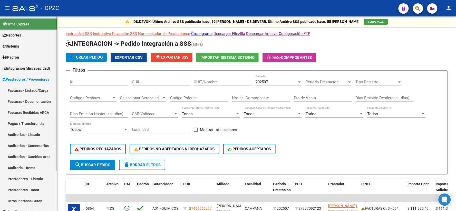
click at [29, 86] on link "Facturas - Listado/Carga" at bounding box center [28, 90] width 57 height 11
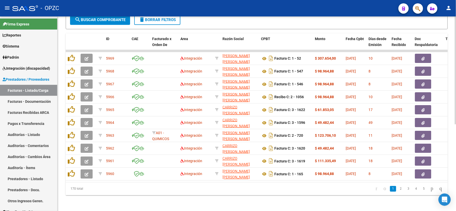
scroll to position [156, 0]
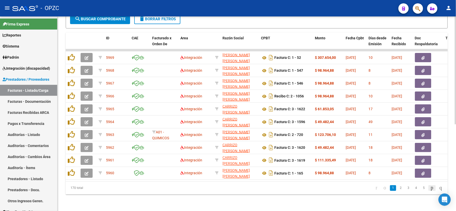
click at [430, 188] on icon "go to next page" at bounding box center [432, 187] width 4 height 6
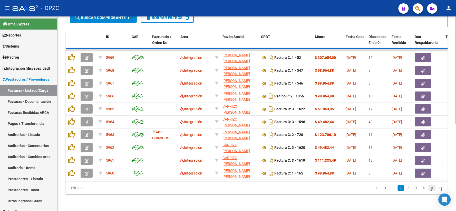
scroll to position [156, 0]
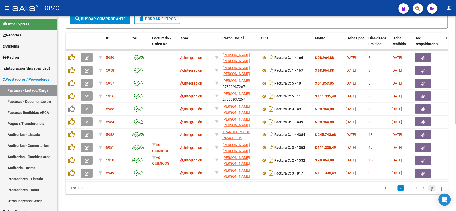
click at [430, 190] on icon "go to next page" at bounding box center [432, 187] width 4 height 6
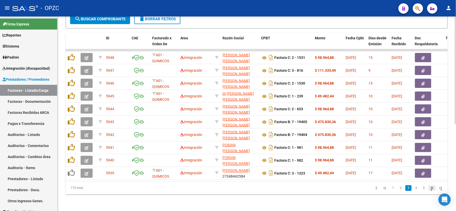
click at [430, 188] on icon "go to next page" at bounding box center [432, 187] width 4 height 6
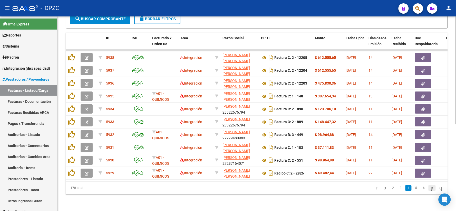
click at [430, 189] on icon "go to next page" at bounding box center [432, 187] width 4 height 6
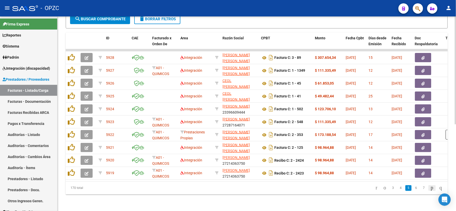
click at [430, 189] on icon "go to next page" at bounding box center [432, 187] width 4 height 6
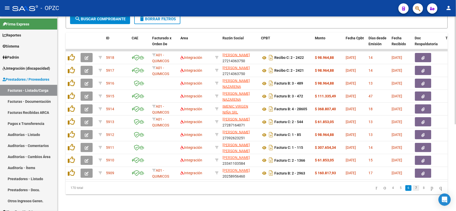
click at [413, 189] on link "7" at bounding box center [416, 188] width 6 height 6
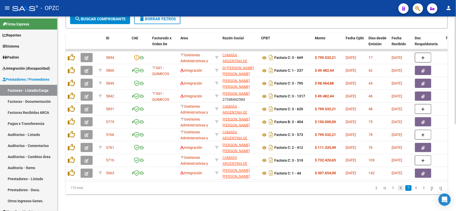
click at [398, 188] on link "6" at bounding box center [401, 188] width 6 height 6
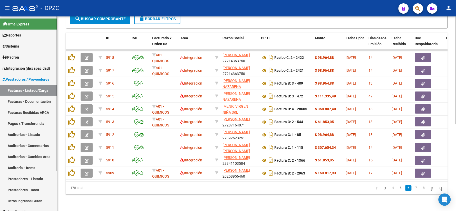
click at [32, 67] on span "Integración (discapacidad)" at bounding box center [26, 68] width 47 height 6
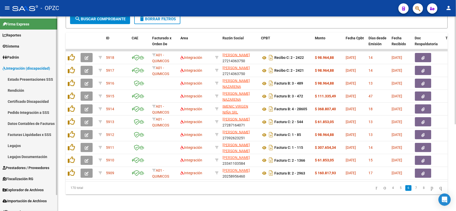
click at [29, 110] on link "Pedido Integración a SSS" at bounding box center [28, 112] width 57 height 11
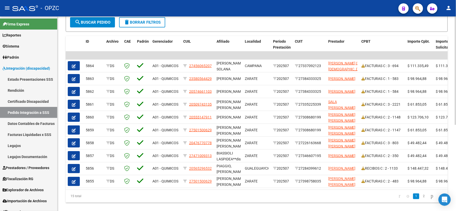
scroll to position [154, 0]
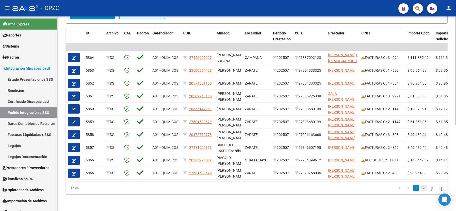
click at [421, 186] on link "2" at bounding box center [424, 188] width 6 height 6
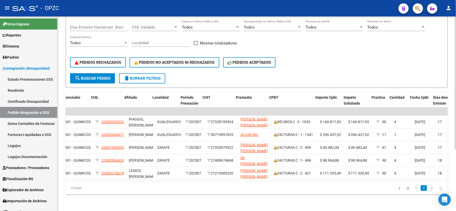
scroll to position [0, 92]
